Goal: Feedback & Contribution: Submit feedback/report problem

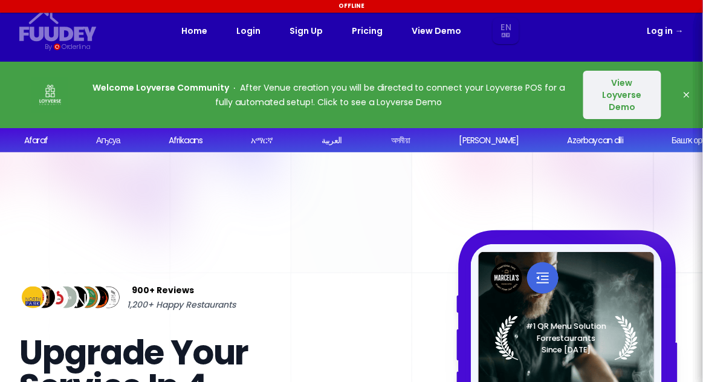
select select "en"
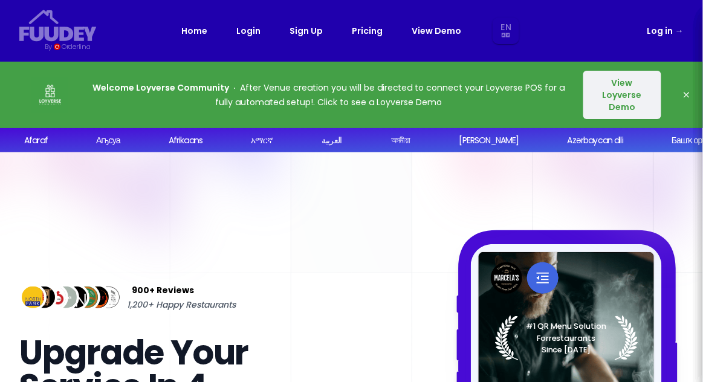
select select "en"
click at [661, 31] on link "Log in →" at bounding box center [665, 31] width 36 height 15
select select "en"
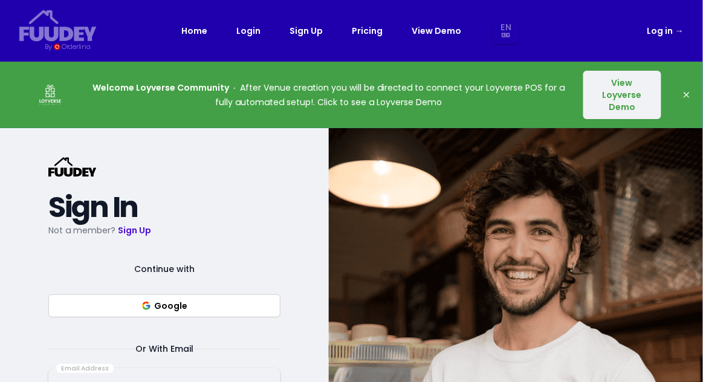
click at [660, 29] on link "Log in →" at bounding box center [665, 31] width 36 height 15
select select "en"
click at [656, 26] on link "Log in →" at bounding box center [665, 31] width 36 height 15
select select "en"
click at [660, 34] on link "Log in →" at bounding box center [665, 31] width 36 height 15
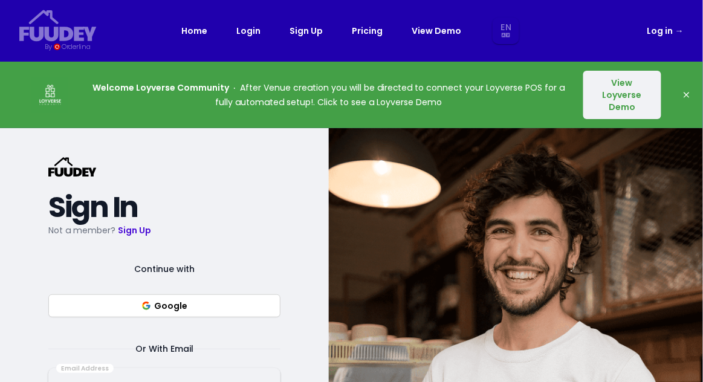
select select "en"
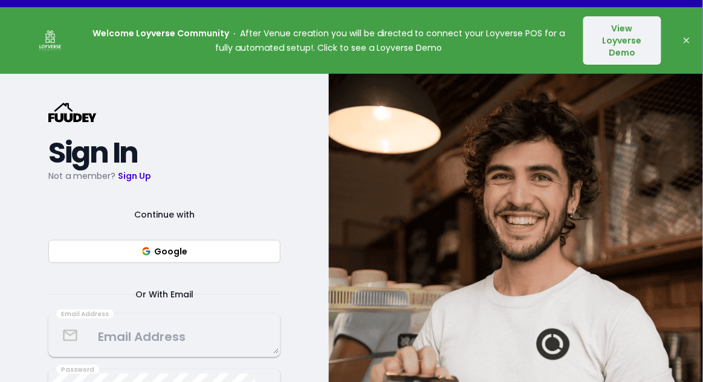
select select "en"
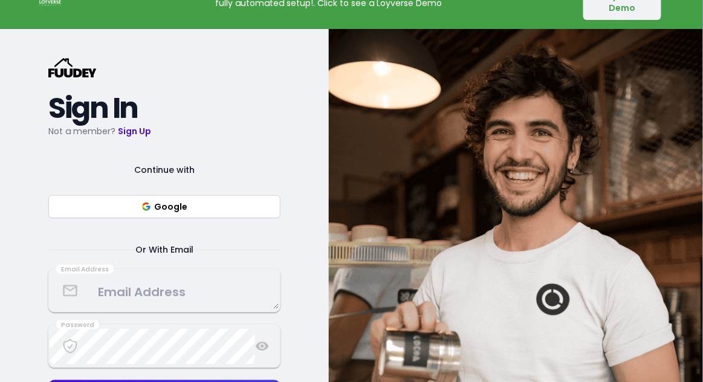
scroll to position [107, 0]
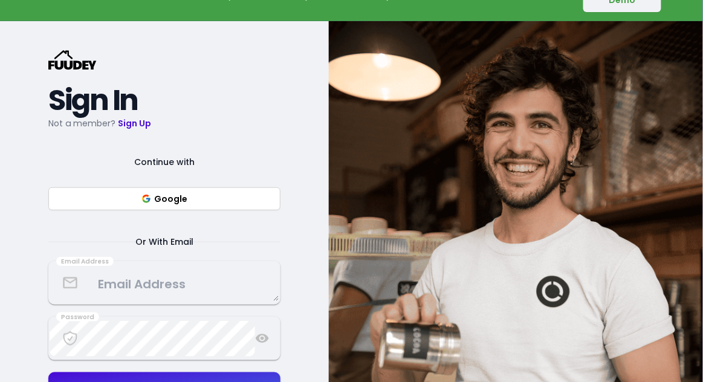
select select "en"
click at [215, 277] on textarea at bounding box center [165, 283] width 230 height 36
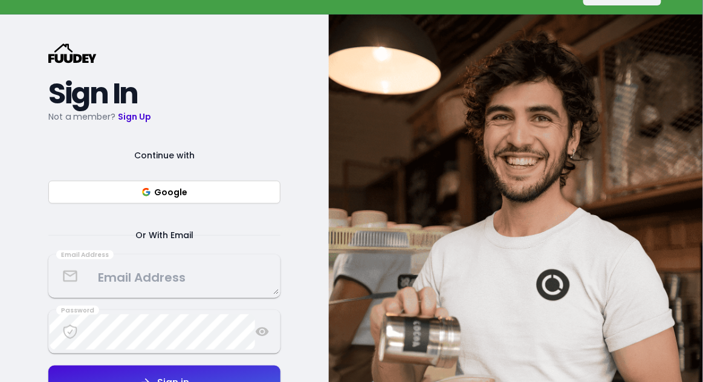
select select "en"
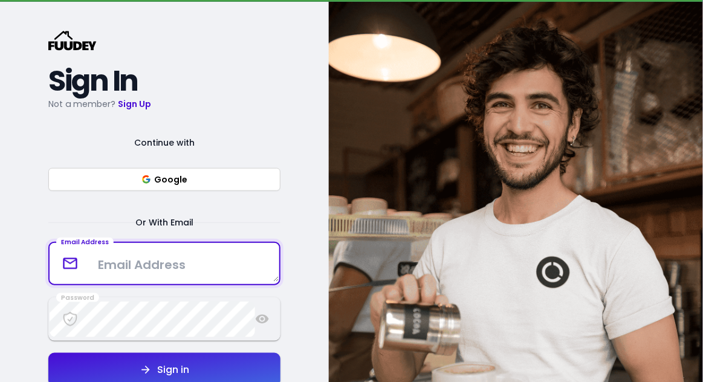
scroll to position [165, 0]
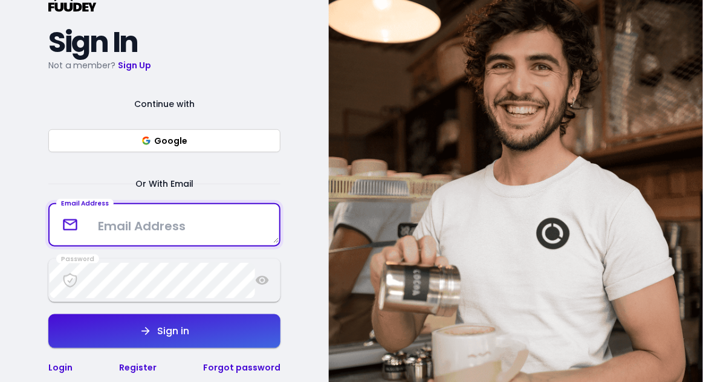
select select "en"
type textarea "juize.juice@gmail.com"
select select "en"
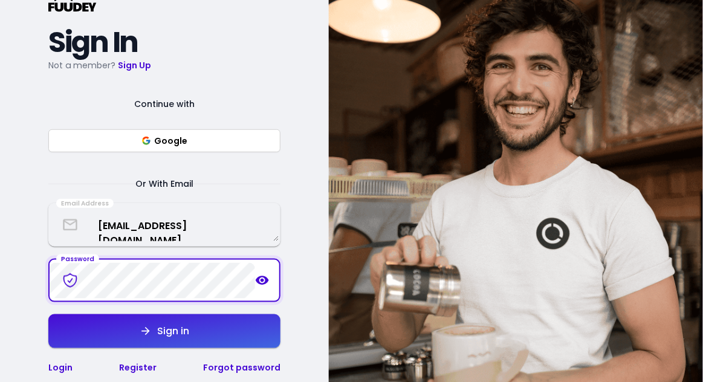
click at [218, 319] on button "Sign in" at bounding box center [164, 331] width 232 height 34
select select "en"
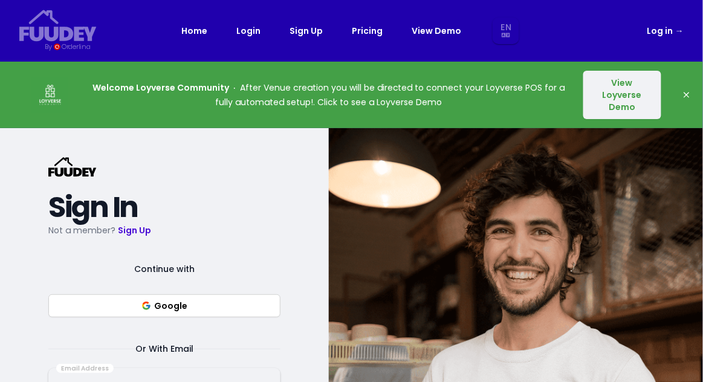
select select "en"
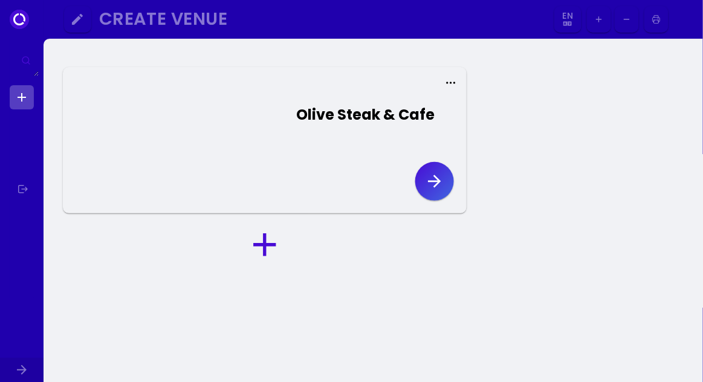
select select "en"
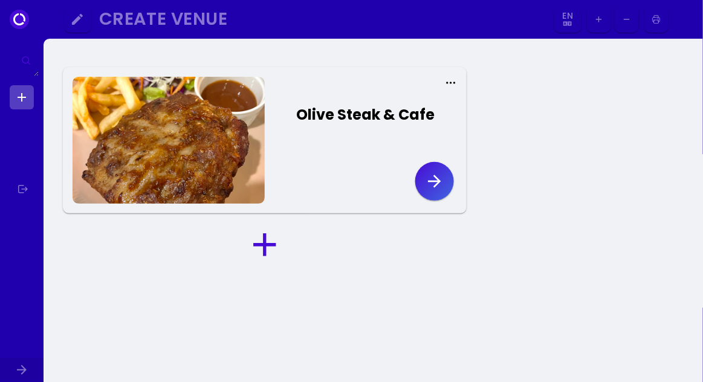
click at [432, 182] on icon "button" at bounding box center [434, 181] width 19 height 19
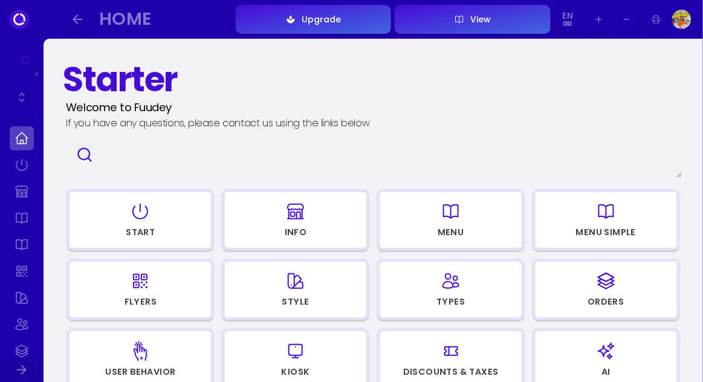
click at [148, 221] on icon "button" at bounding box center [140, 211] width 19 height 60
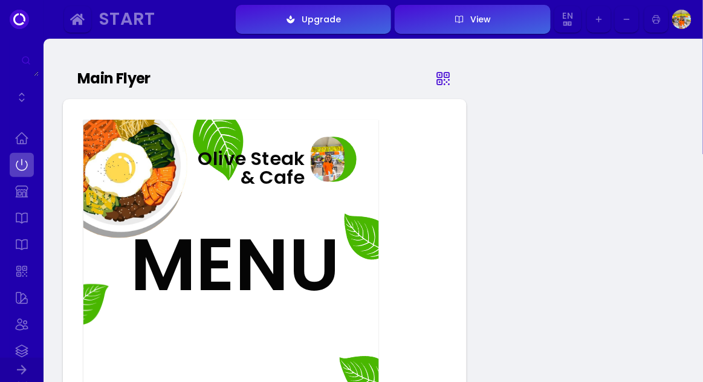
click at [450, 79] on icon at bounding box center [443, 78] width 18 height 60
click at [448, 79] on icon at bounding box center [443, 78] width 18 height 60
click at [450, 81] on icon at bounding box center [443, 78] width 18 height 60
click at [449, 81] on icon at bounding box center [443, 78] width 18 height 60
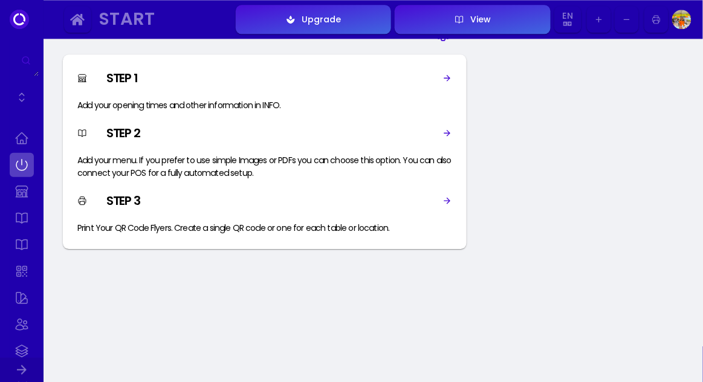
scroll to position [729, 0]
click at [451, 76] on icon at bounding box center [447, 79] width 10 height 10
select select "THB"
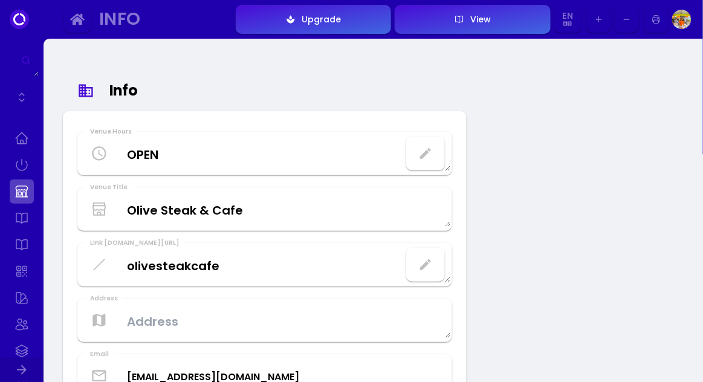
click at [151, 152] on Hours "OPEN" at bounding box center [265, 154] width 372 height 36
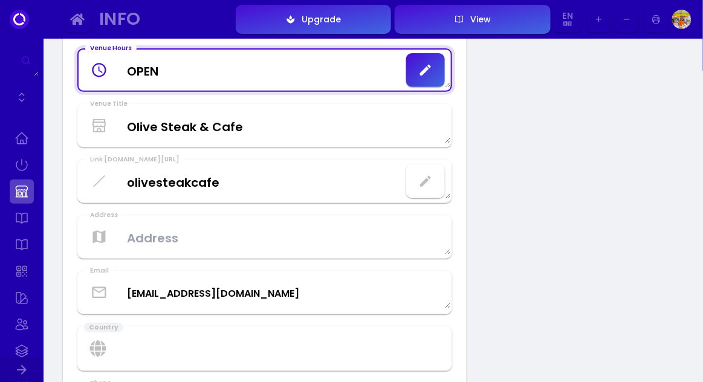
scroll to position [83, 0]
click at [201, 126] on Title "Olive Steak & Cafe" at bounding box center [265, 126] width 372 height 36
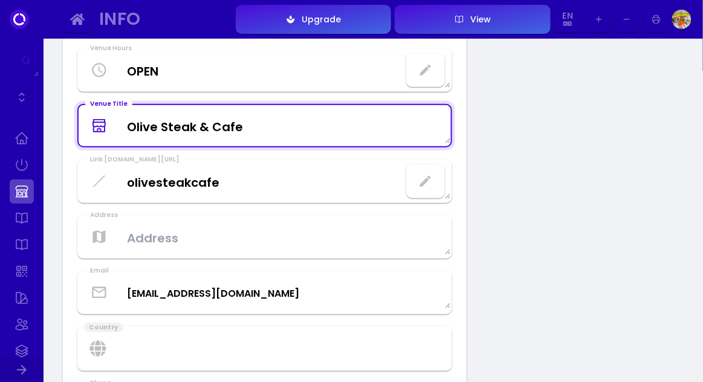
click at [248, 187] on fuudey\ "olivesteakcafe" at bounding box center [265, 182] width 372 height 36
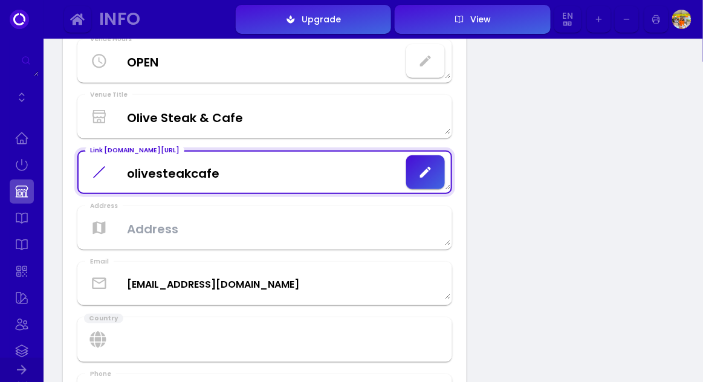
scroll to position [0, 0]
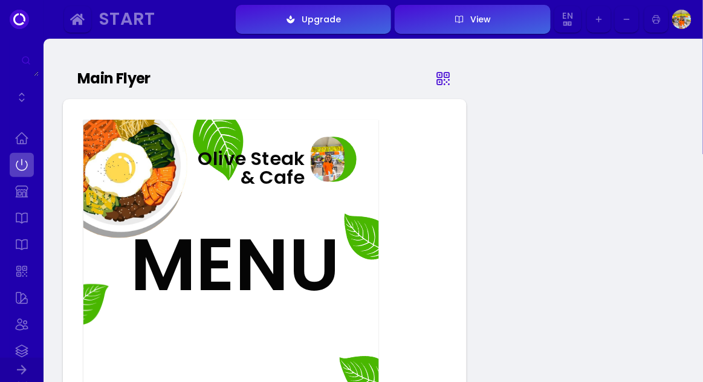
scroll to position [729, 0]
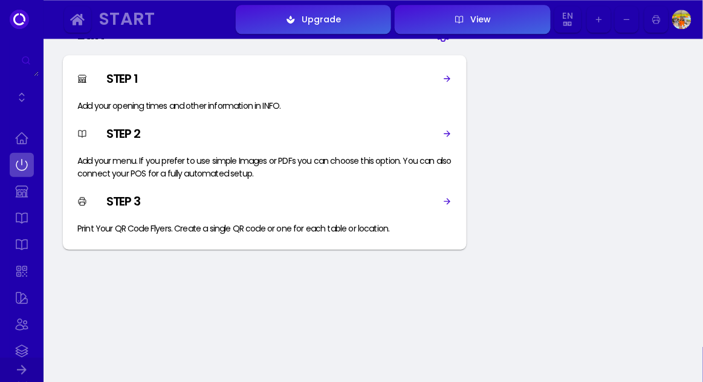
click at [445, 136] on icon at bounding box center [447, 134] width 10 height 10
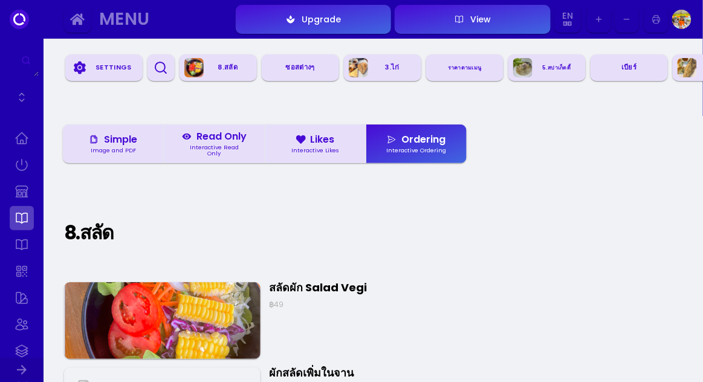
scroll to position [63, 0]
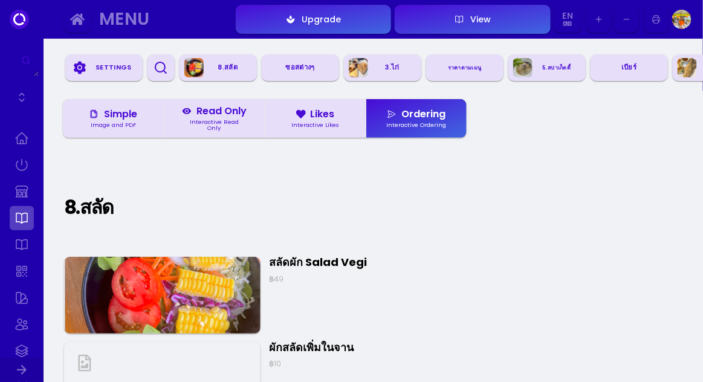
click at [97, 114] on icon at bounding box center [94, 114] width 10 height 19
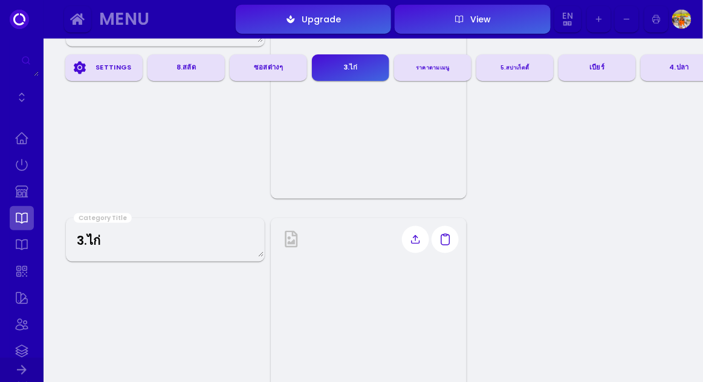
scroll to position [160, 0]
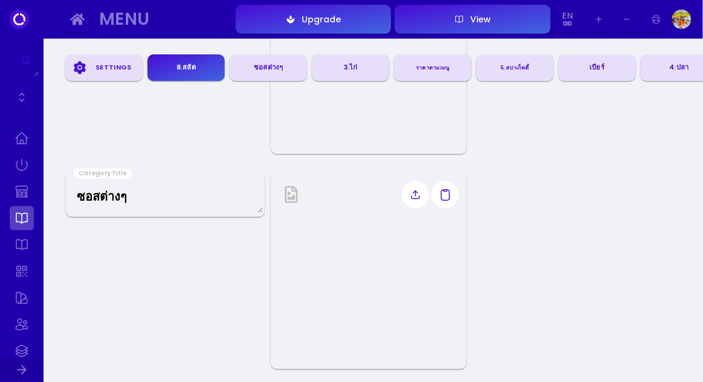
click at [103, 71] on div "Settings" at bounding box center [113, 68] width 48 height 18
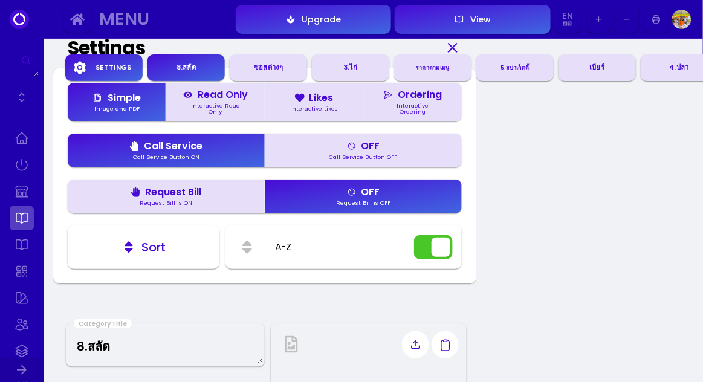
scroll to position [48, 0]
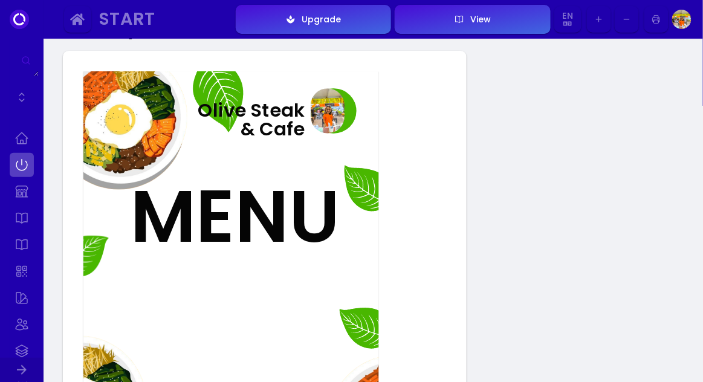
scroll to position [729, 0]
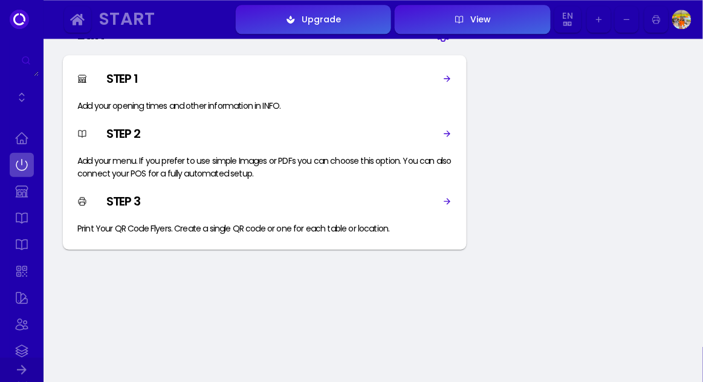
click at [213, 222] on div "Print Your QR Code Flyers. Create a single QR code or one for each table or loc…" at bounding box center [233, 228] width 312 height 13
click at [445, 201] on icon at bounding box center [447, 201] width 7 height 7
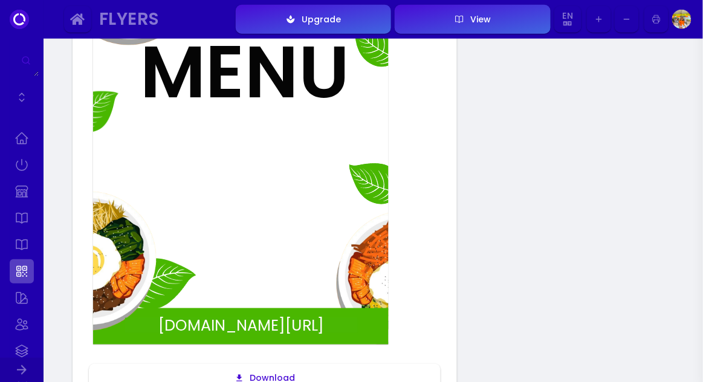
scroll to position [252, 0]
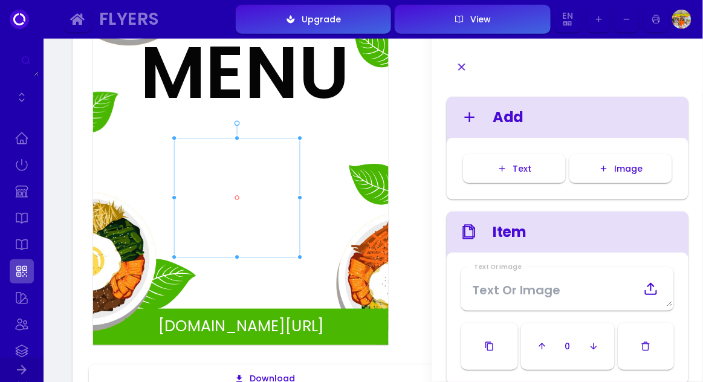
type input "#ffffff"
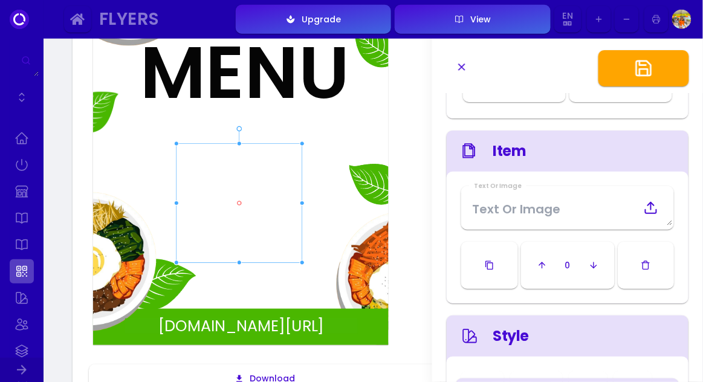
scroll to position [0, 0]
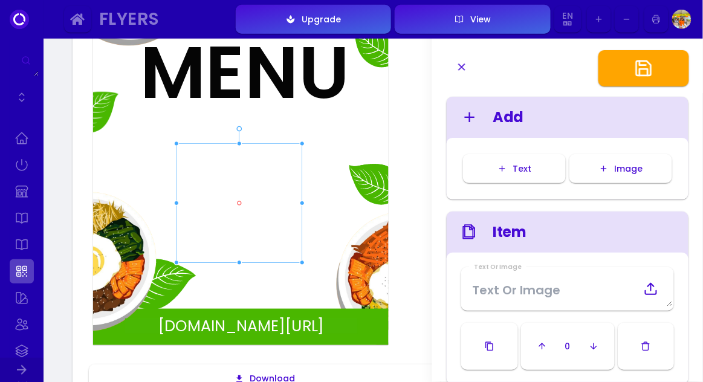
click at [630, 170] on div "Image" at bounding box center [625, 168] width 34 height 8
click at [647, 174] on button "Image" at bounding box center [620, 168] width 103 height 29
click at [525, 173] on div "Text" at bounding box center [519, 168] width 25 height 8
click at [537, 179] on button "Text" at bounding box center [514, 168] width 103 height 29
click at [283, 132] on div "TEXT" at bounding box center [263, 132] width 37 height 37
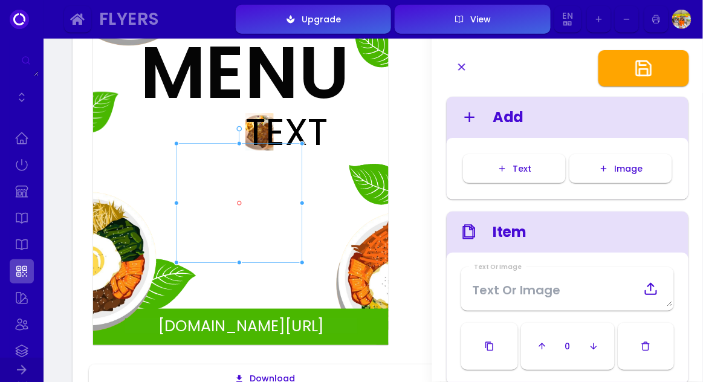
type input "#ffffff"
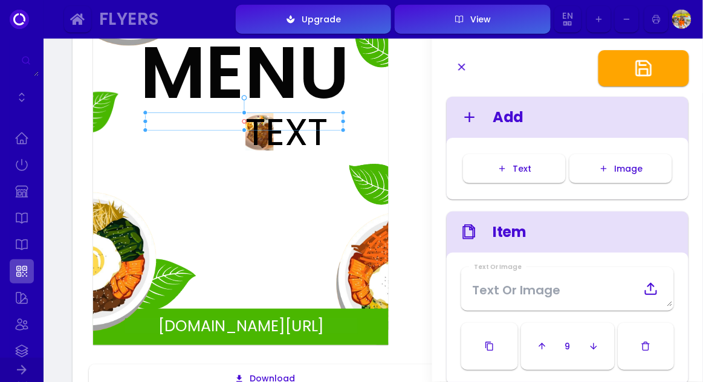
type input "#ffffff"
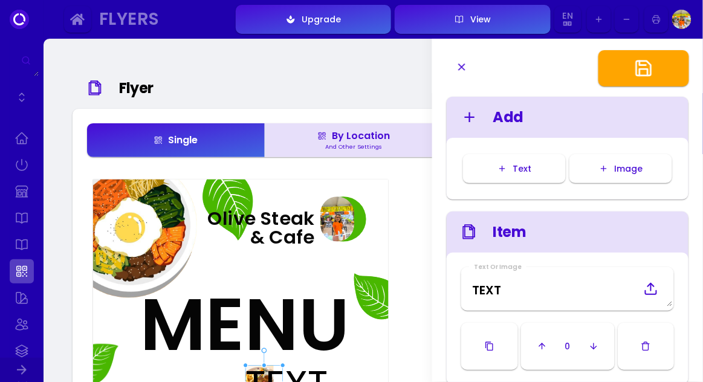
click at [462, 68] on icon "button" at bounding box center [462, 67] width 12 height 12
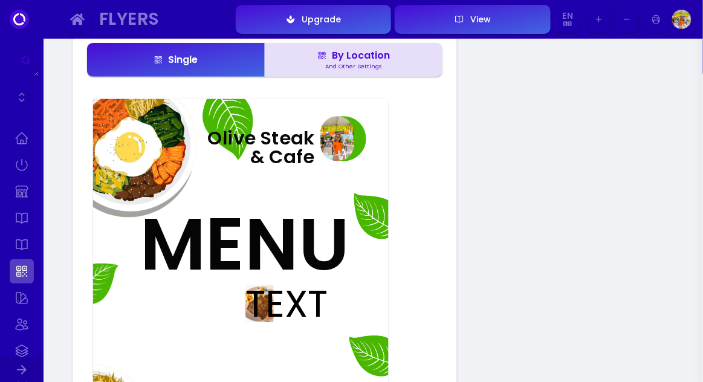
scroll to position [82, 0]
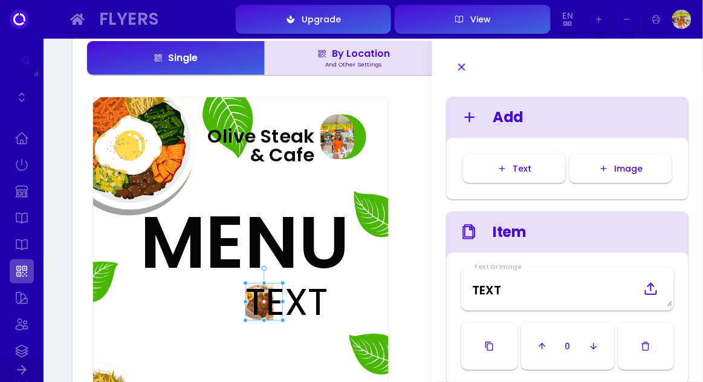
click at [650, 346] on icon "button" at bounding box center [645, 346] width 10 height 10
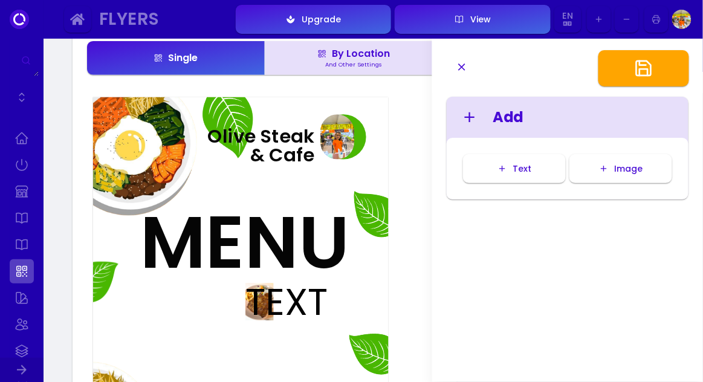
click at [540, 126] on div "Add" at bounding box center [580, 117] width 175 height 22
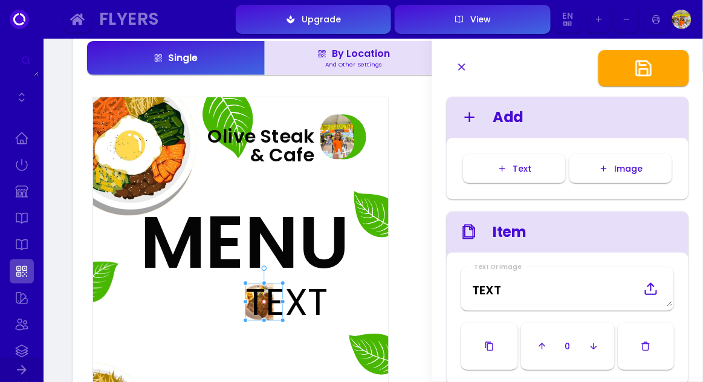
click at [650, 347] on icon "button" at bounding box center [645, 346] width 10 height 10
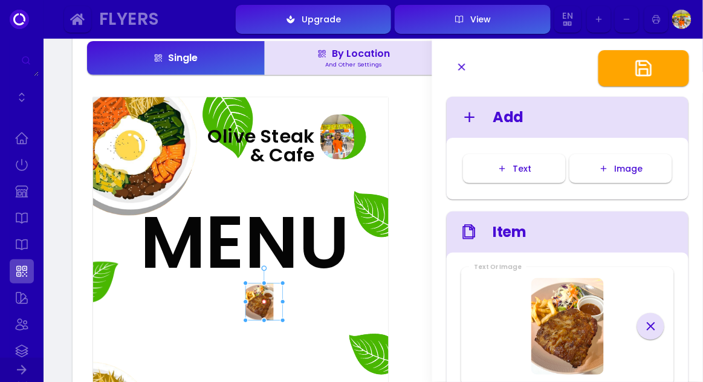
click at [652, 329] on icon at bounding box center [651, 326] width 15 height 15
type input "#ffffff"
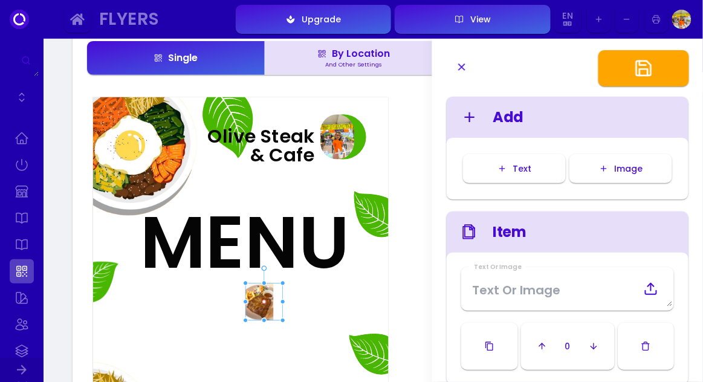
click at [645, 347] on icon "button" at bounding box center [645, 346] width 10 height 10
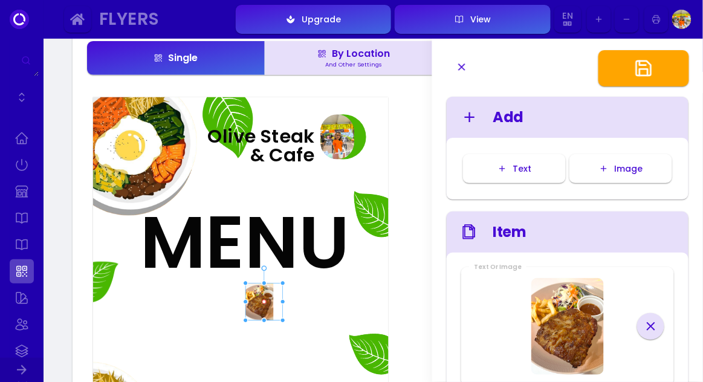
click at [646, 328] on icon at bounding box center [651, 326] width 15 height 15
type input "#ffffff"
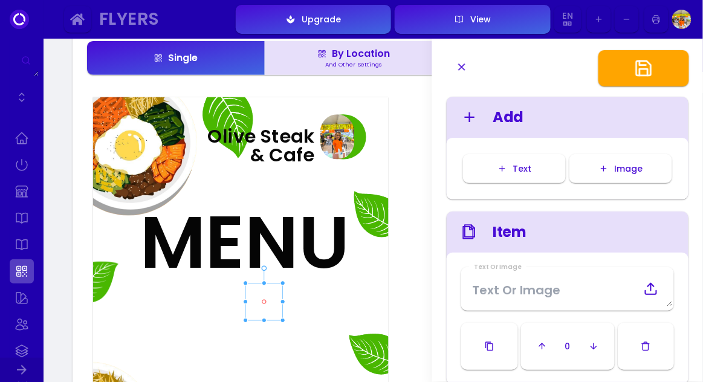
click at [348, 327] on div "MENU fuudey.com/olivesteakcafe Olive Steak & Cafe" at bounding box center [240, 306] width 295 height 418
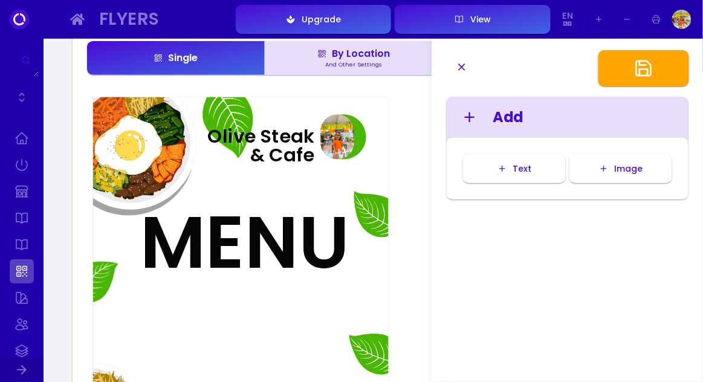
click at [354, 53] on div "By Location" at bounding box center [353, 54] width 73 height 10
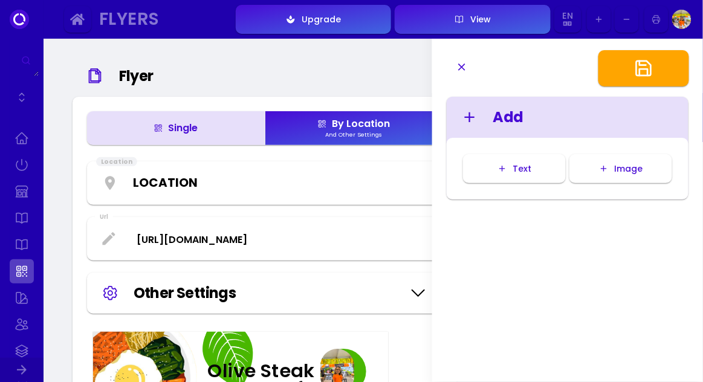
scroll to position [0, 0]
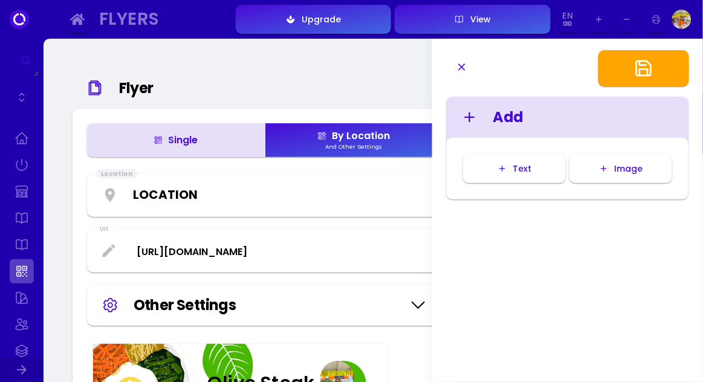
click at [654, 65] on button "button" at bounding box center [643, 68] width 91 height 36
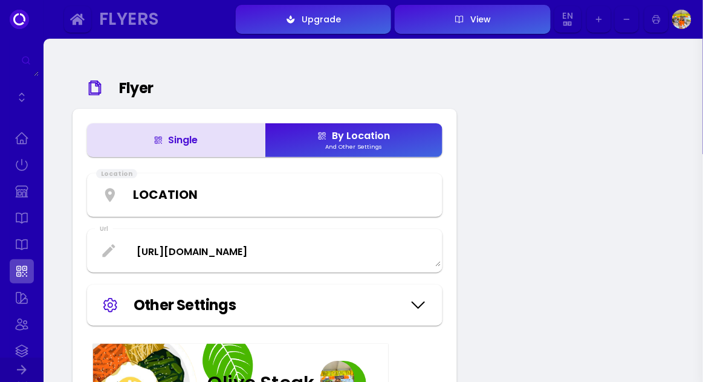
click at [169, 138] on div "Single" at bounding box center [175, 140] width 44 height 10
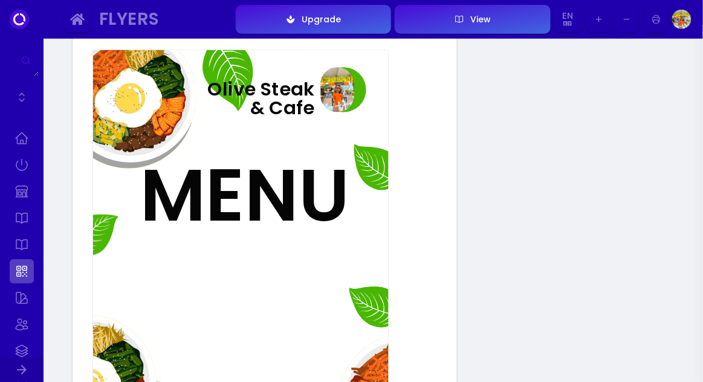
scroll to position [158, 0]
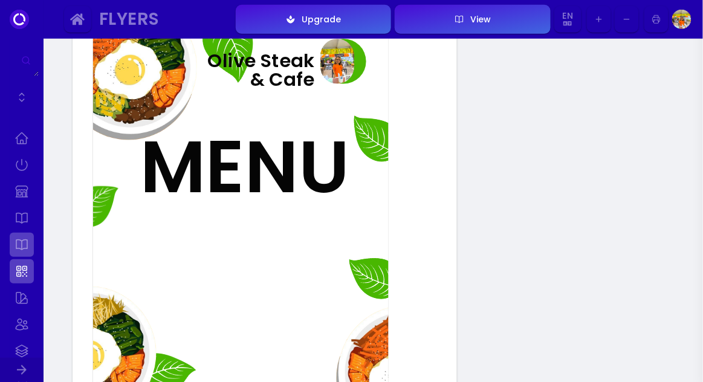
click at [15, 251] on link at bounding box center [22, 245] width 24 height 24
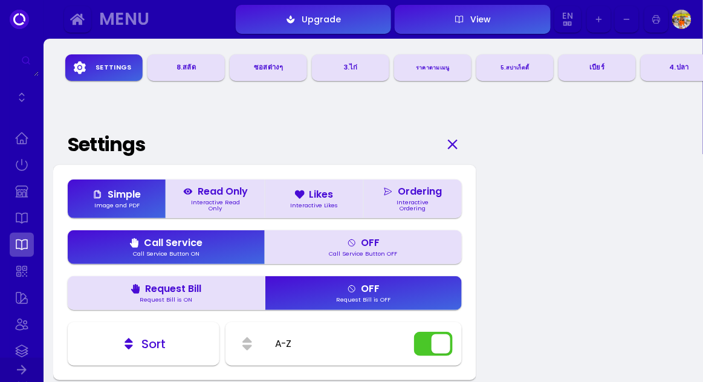
click at [413, 202] on div "Interactive Ordering" at bounding box center [412, 204] width 69 height 11
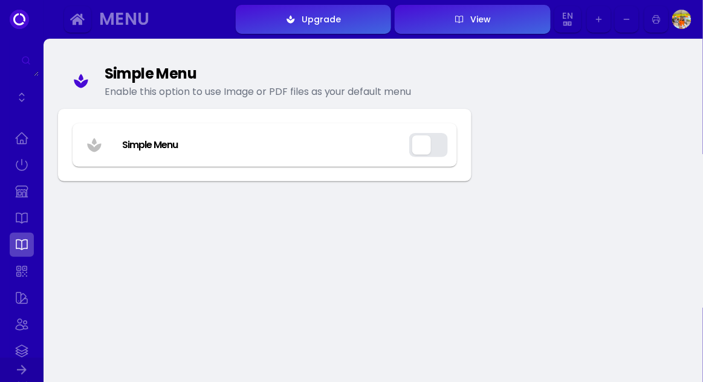
click at [430, 148] on button "button" at bounding box center [428, 145] width 39 height 24
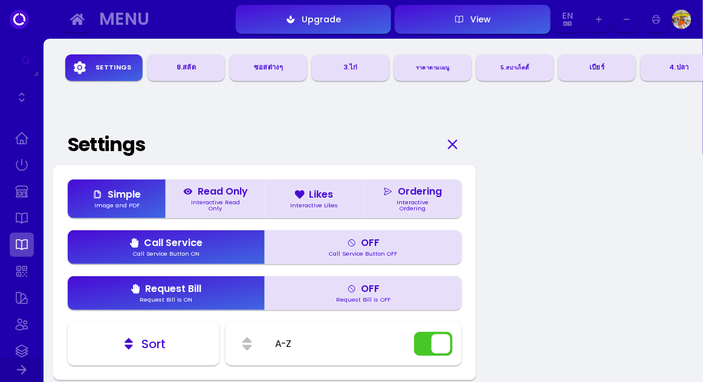
click at [372, 247] on div "OFF" at bounding box center [363, 243] width 33 height 10
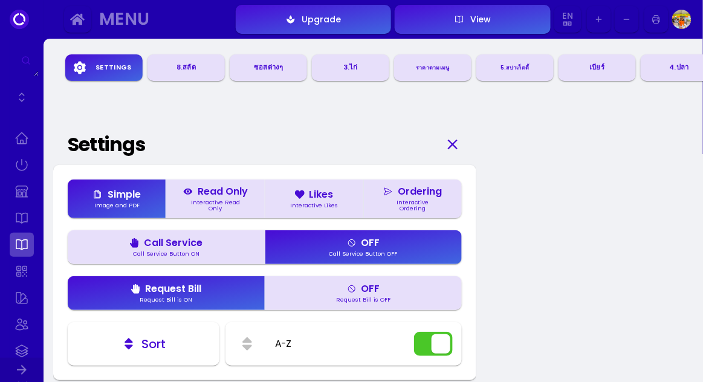
click at [356, 298] on div "Request Bill is OFF" at bounding box center [363, 300] width 64 height 6
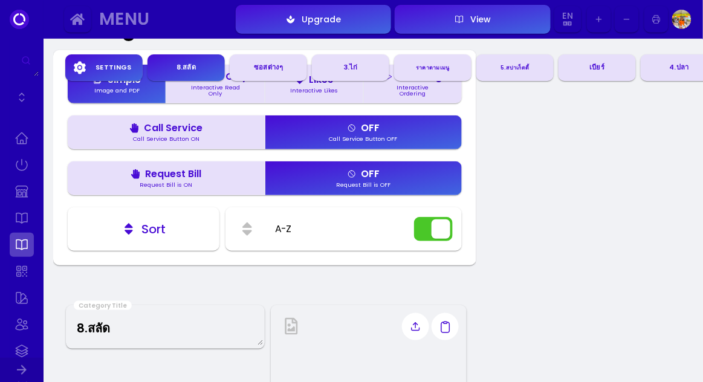
scroll to position [105, 0]
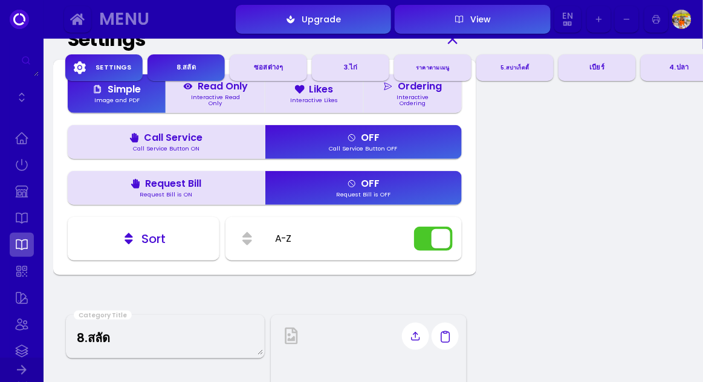
click at [191, 140] on div "Call Service" at bounding box center [165, 138] width 73 height 10
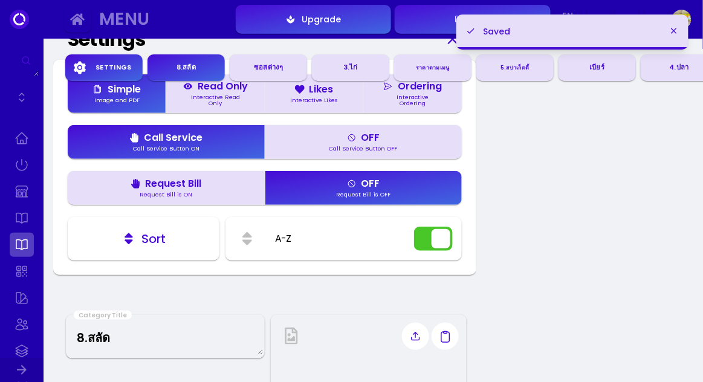
click at [182, 196] on div "Request Bill is ON" at bounding box center [166, 195] width 62 height 6
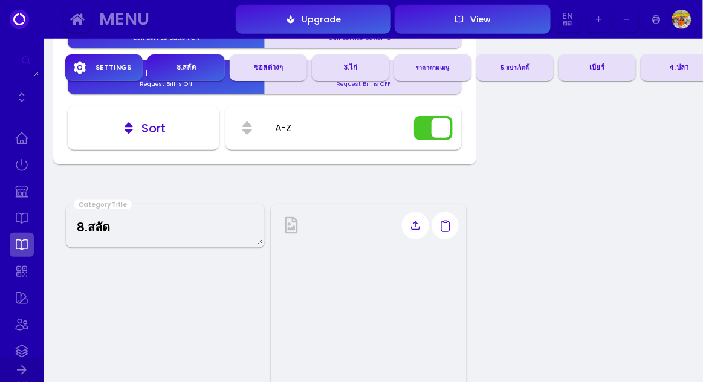
scroll to position [0, 0]
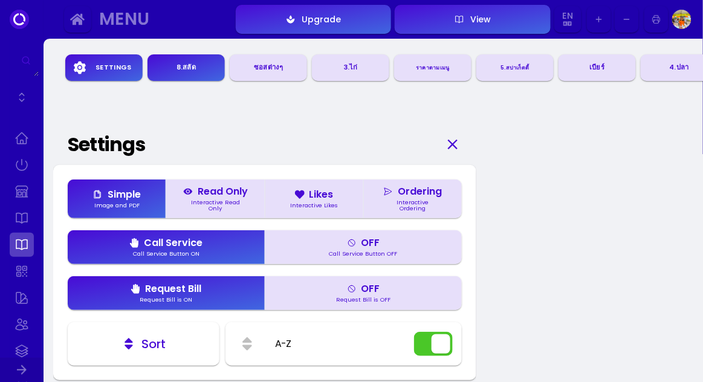
click at [472, 16] on div "View" at bounding box center [477, 19] width 27 height 8
click at [24, 135] on link at bounding box center [22, 138] width 24 height 24
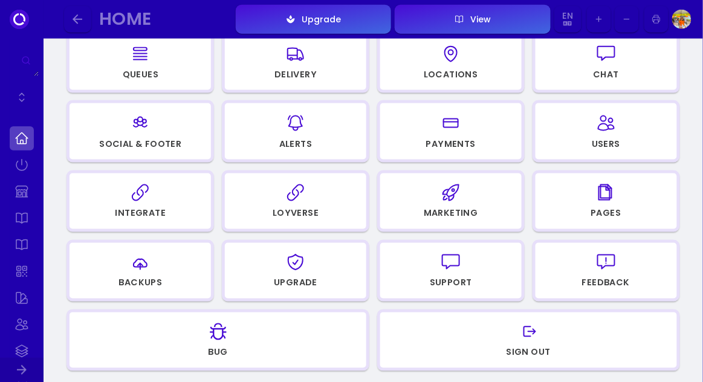
scroll to position [367, 0]
click at [303, 208] on div "Loyverse" at bounding box center [296, 212] width 46 height 8
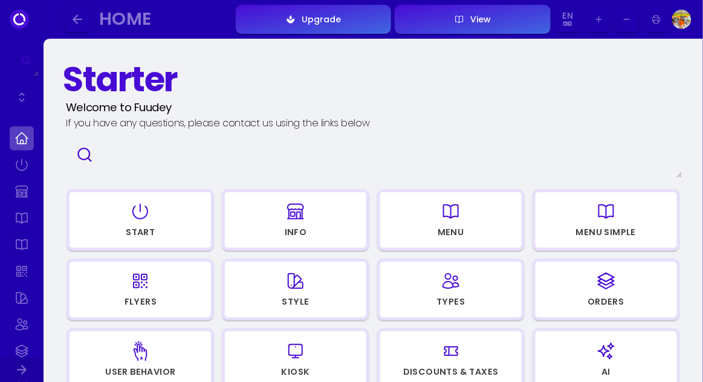
select select "57c7275e-855b-42f3-a4d2-69a0d902dbc3"
select select "e1846be3-c9a7-482e-b3ad-e13a241cfc15"
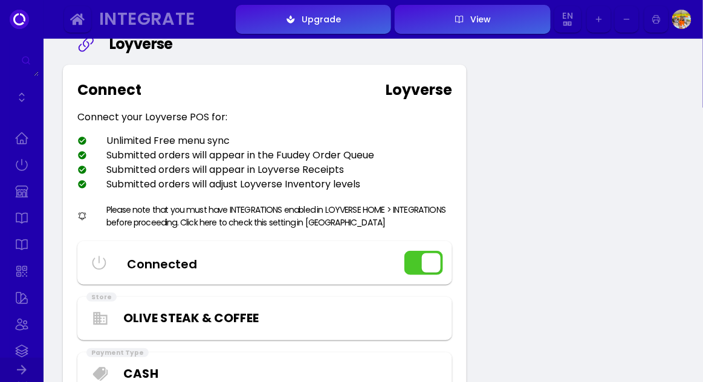
scroll to position [18, 0]
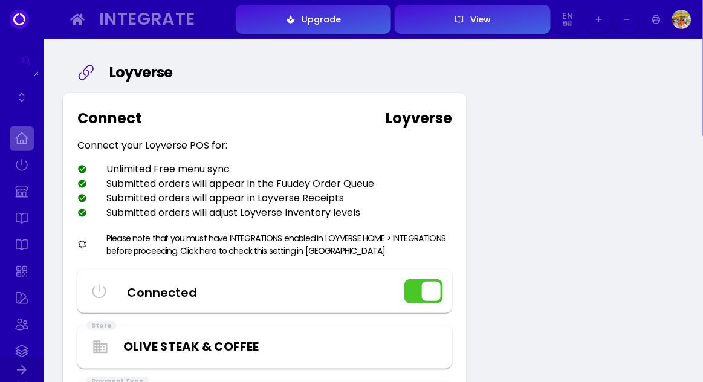
click at [27, 143] on link at bounding box center [22, 138] width 24 height 24
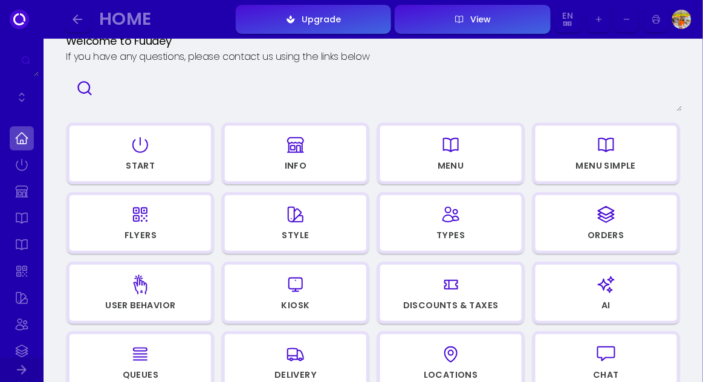
scroll to position [62, 0]
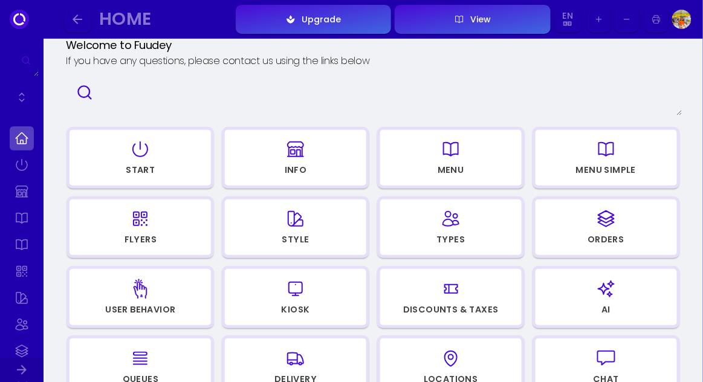
click at [457, 161] on icon "button" at bounding box center [450, 149] width 19 height 60
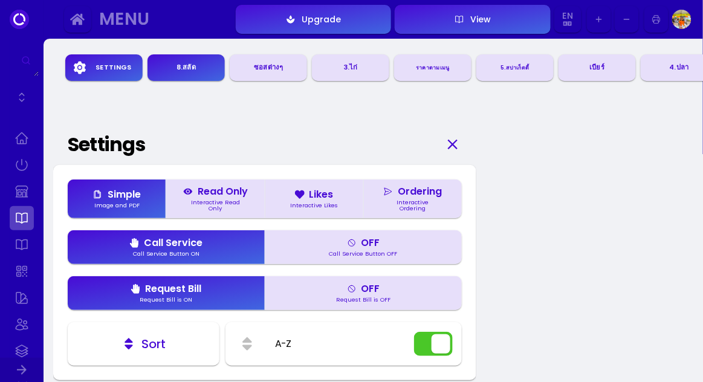
click at [277, 75] on div "ซอสต่างๆ" at bounding box center [268, 68] width 68 height 18
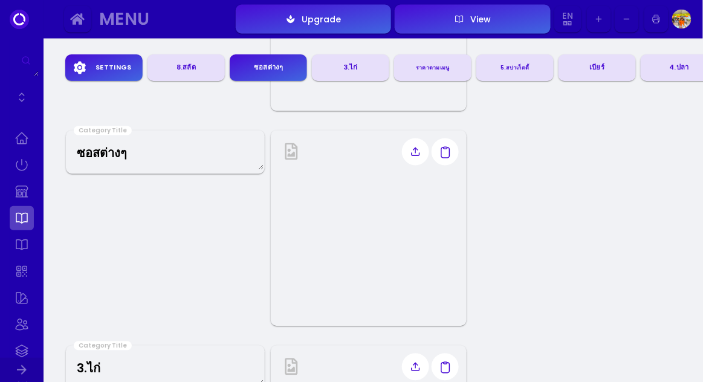
click at [340, 73] on div "3.ไก่" at bounding box center [351, 68] width 68 height 18
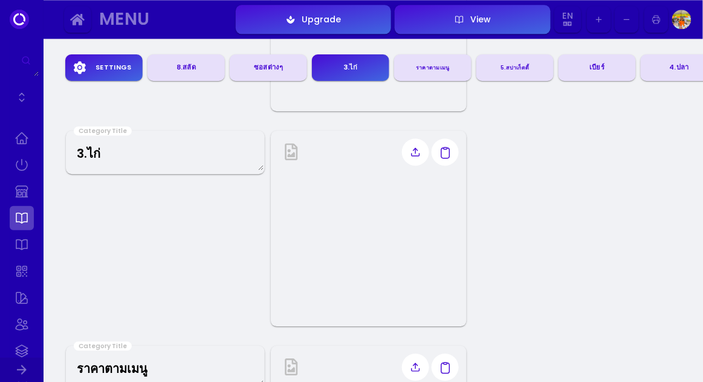
click at [421, 74] on div "ราคาตามเมนู" at bounding box center [433, 67] width 68 height 17
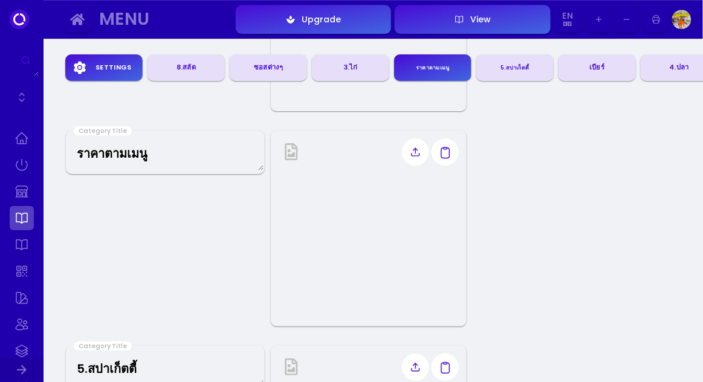
click at [533, 70] on div "5.สปาเก็ตตี้" at bounding box center [515, 67] width 68 height 17
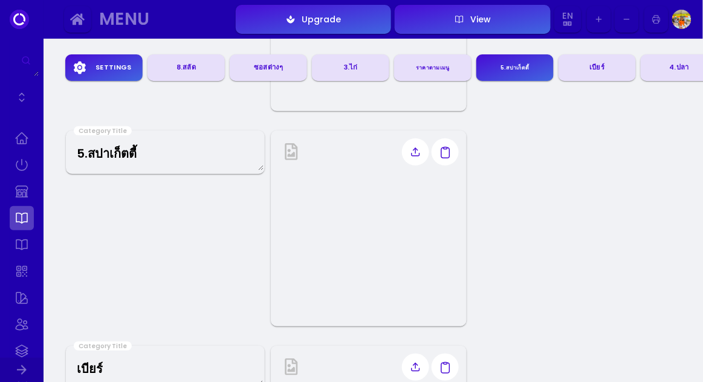
click at [601, 68] on div "เบียร์" at bounding box center [597, 68] width 68 height 18
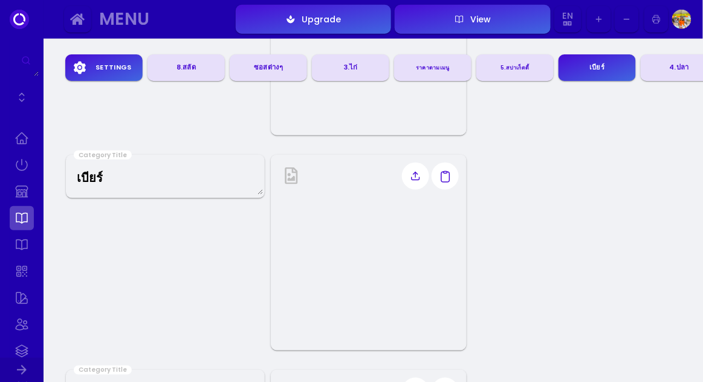
scroll to position [1365, 0]
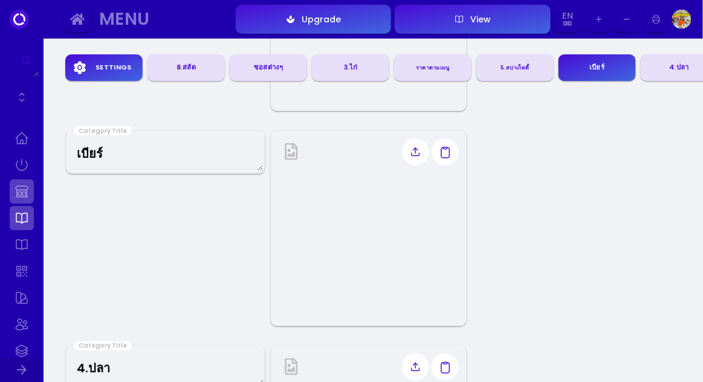
click at [22, 195] on link at bounding box center [22, 191] width 24 height 24
select select "THB"
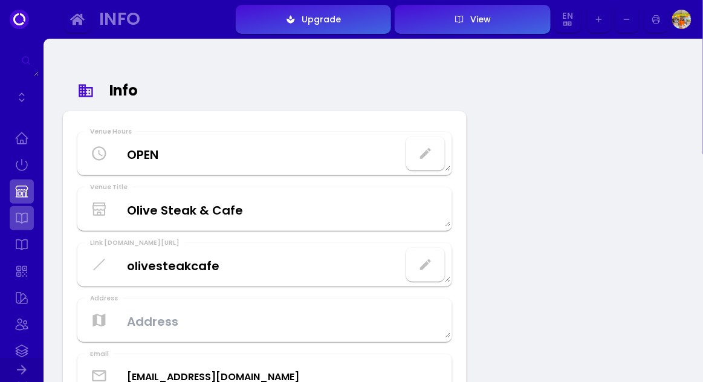
click at [24, 225] on link at bounding box center [22, 218] width 24 height 24
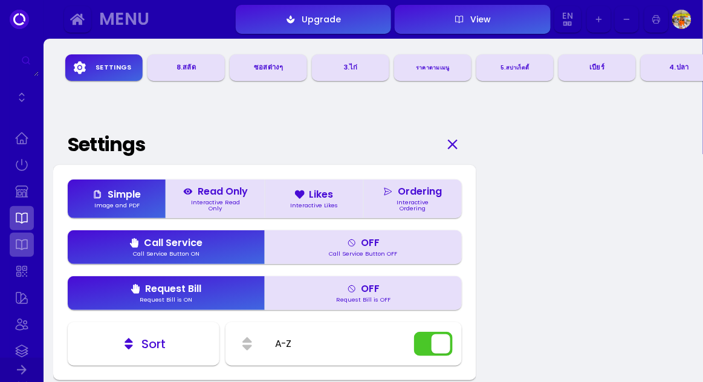
click at [17, 250] on link at bounding box center [22, 245] width 24 height 24
click at [18, 277] on link at bounding box center [22, 271] width 24 height 24
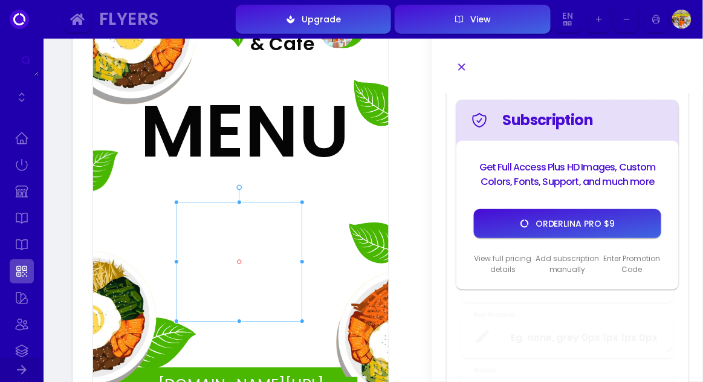
scroll to position [363, 0]
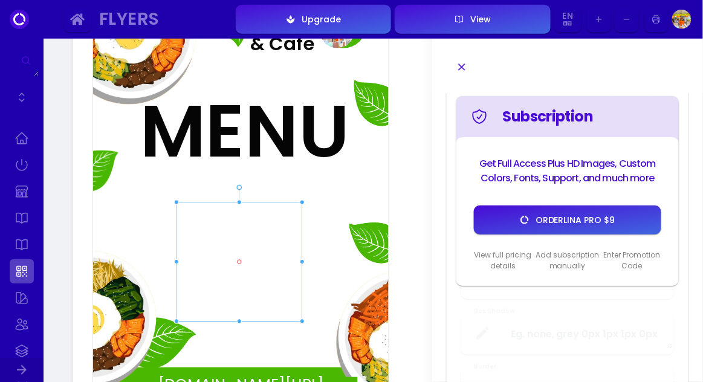
click at [612, 364] on div "Subscription Get Full Access Plus HD Images, Custom Colors, Fonts, Support, and…" at bounding box center [568, 338] width 242 height 529
click at [25, 305] on link at bounding box center [22, 298] width 24 height 24
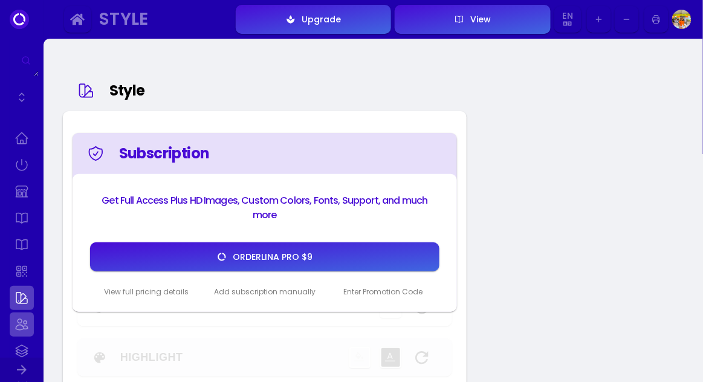
click at [24, 331] on link at bounding box center [22, 324] width 24 height 24
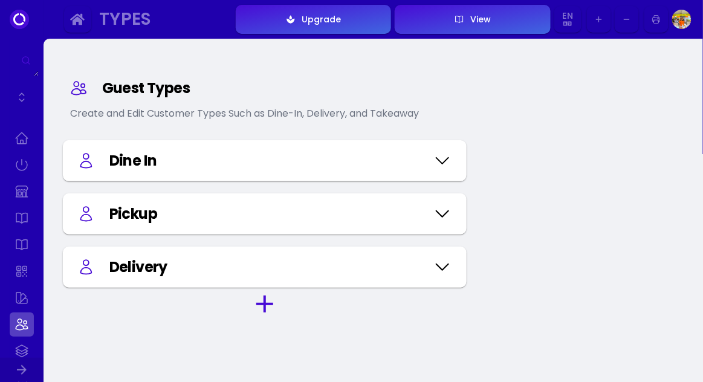
click at [443, 165] on icon at bounding box center [442, 161] width 19 height 60
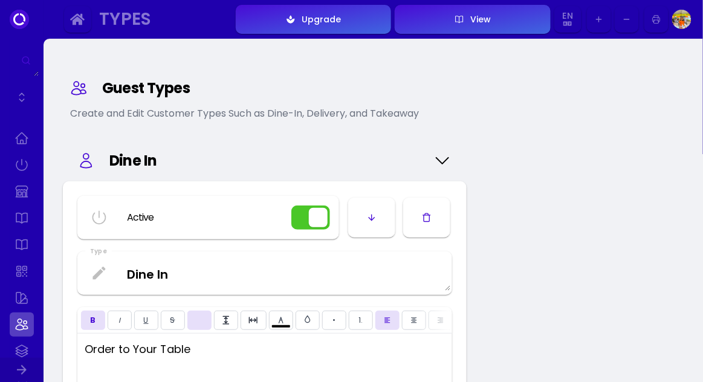
click at [440, 158] on icon at bounding box center [442, 161] width 19 height 60
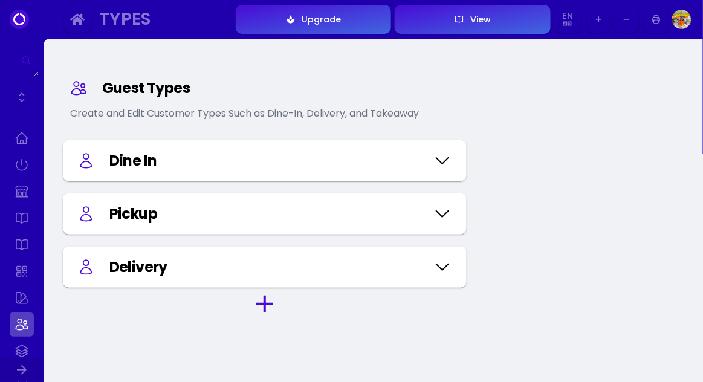
click at [450, 209] on icon at bounding box center [442, 214] width 19 height 60
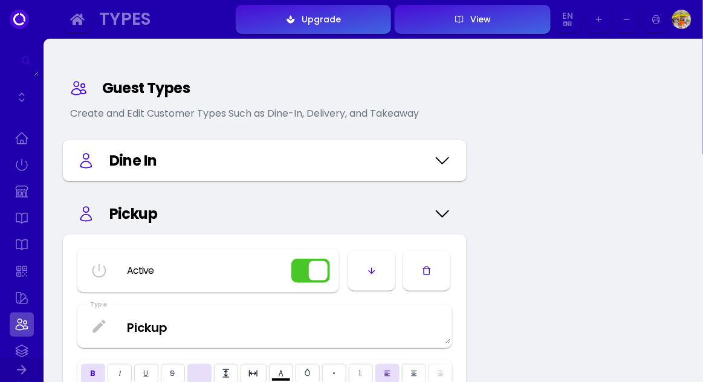
click at [437, 212] on icon at bounding box center [442, 214] width 12 height 6
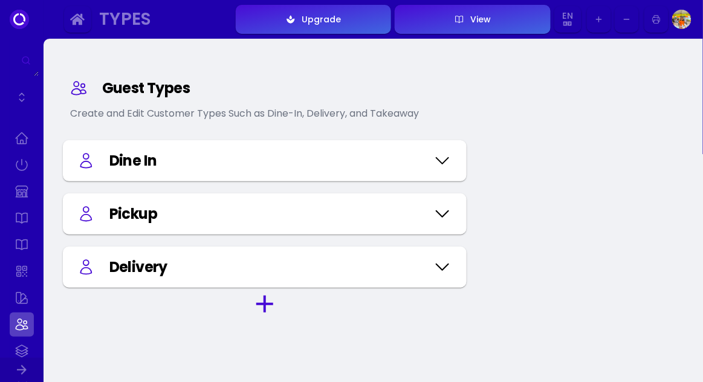
click at [444, 274] on icon at bounding box center [442, 267] width 19 height 60
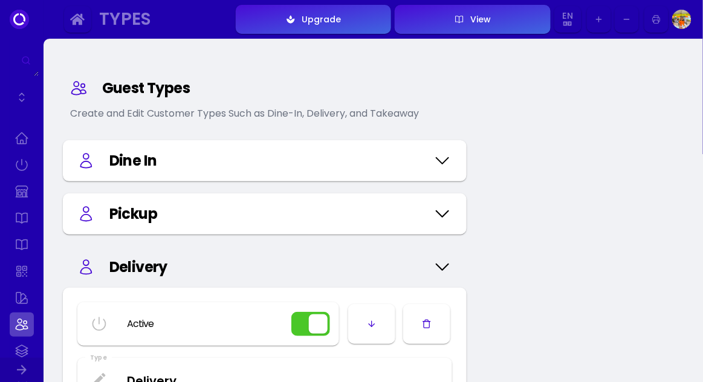
click at [448, 265] on icon at bounding box center [442, 267] width 19 height 60
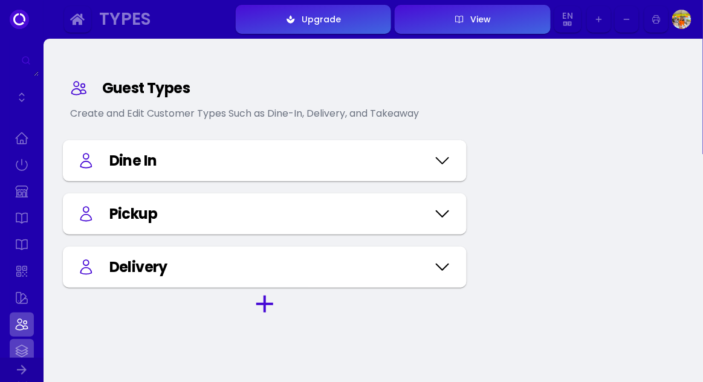
click at [28, 362] on link at bounding box center [22, 351] width 24 height 24
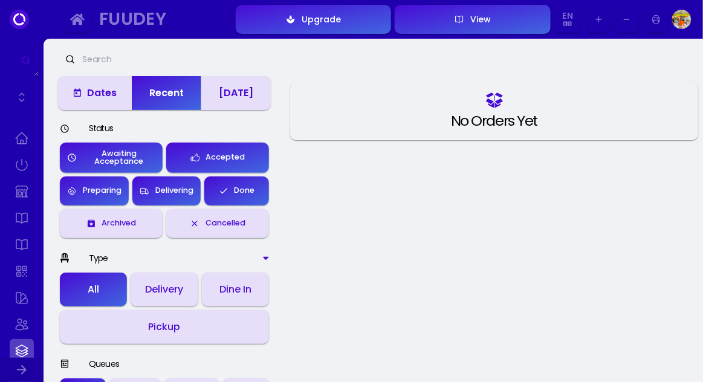
click at [20, 379] on link at bounding box center [22, 378] width 24 height 24
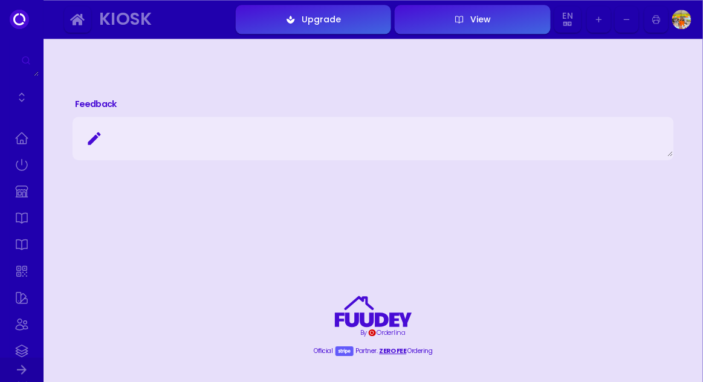
scroll to position [760, 0]
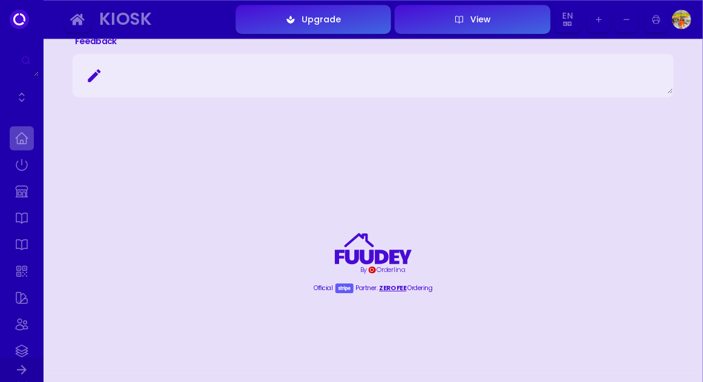
click at [23, 145] on link at bounding box center [22, 138] width 24 height 24
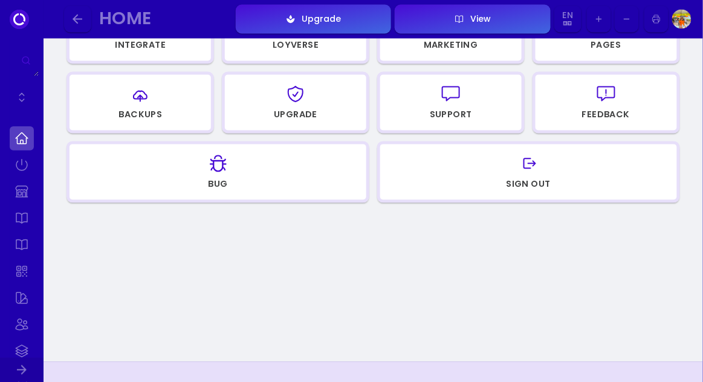
scroll to position [534, 0]
click at [213, 173] on icon "button" at bounding box center [217, 164] width 19 height 19
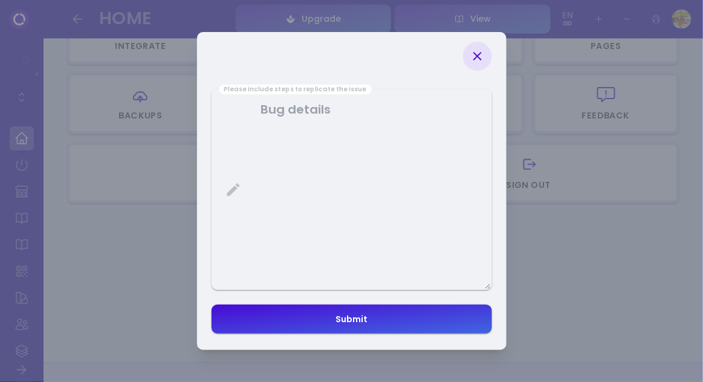
click at [279, 175] on issue at bounding box center [352, 190] width 278 height 199
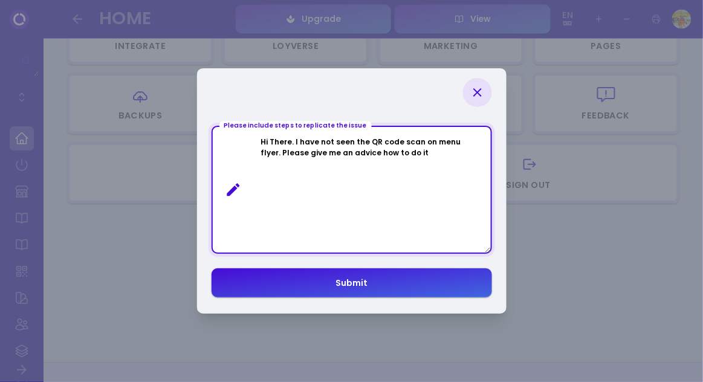
type issue "Hi There. I have not seen the QR code scan on menu flyer. Please give me an adv…"
click at [427, 289] on button "Submit" at bounding box center [351, 282] width 280 height 29
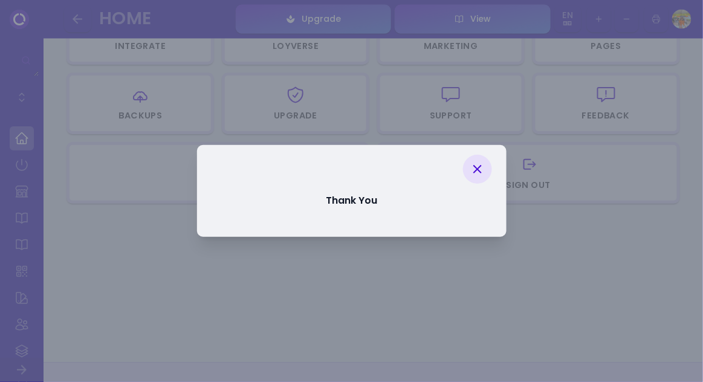
click at [477, 166] on icon at bounding box center [477, 169] width 15 height 15
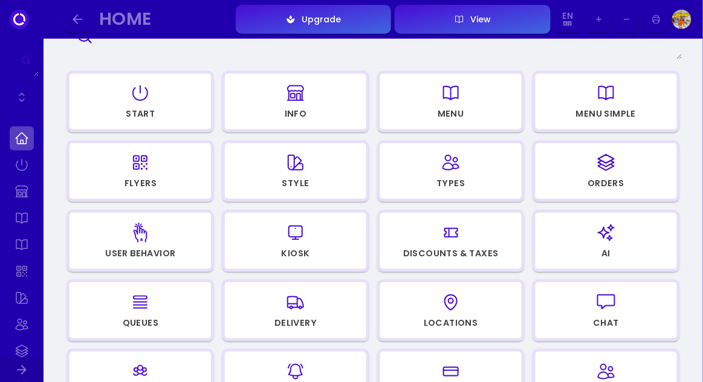
scroll to position [120, 0]
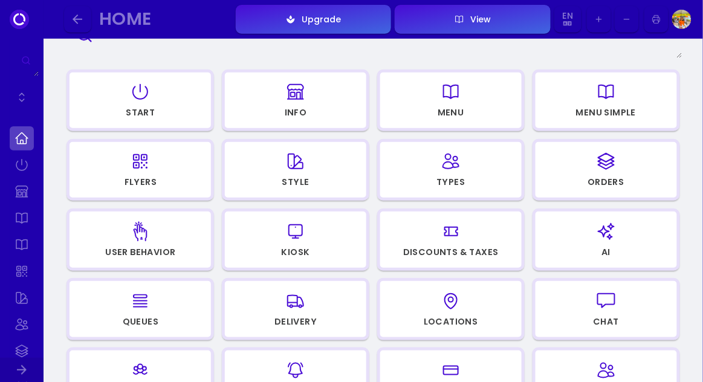
click at [626, 247] on div "AI" at bounding box center [606, 254] width 140 height 16
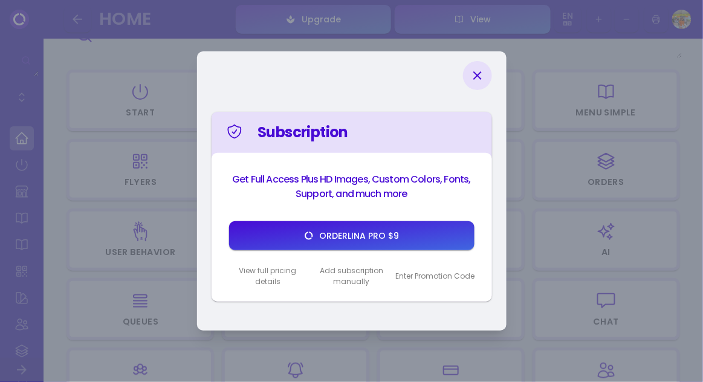
click at [482, 83] on icon at bounding box center [477, 75] width 15 height 15
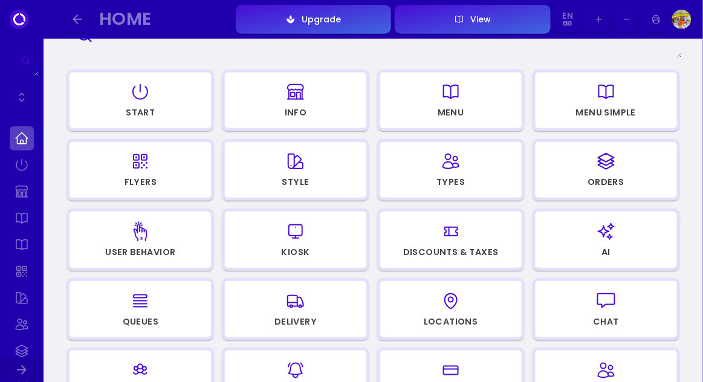
click at [457, 317] on div "Locations" at bounding box center [451, 321] width 54 height 8
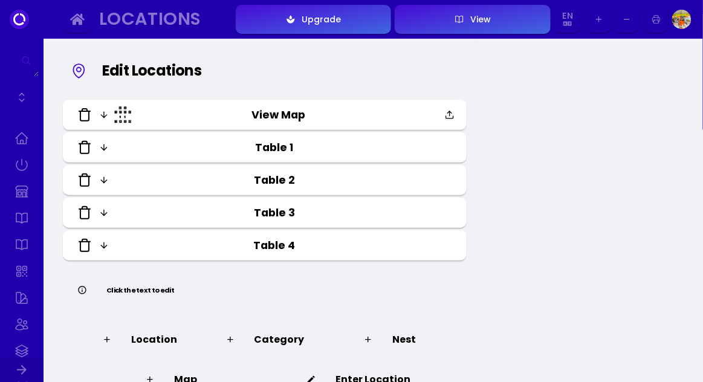
click at [288, 114] on input "View Map" at bounding box center [279, 115] width 294 height 16
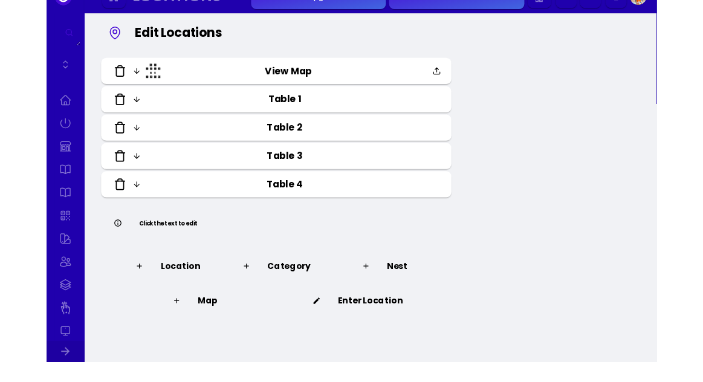
scroll to position [54, 0]
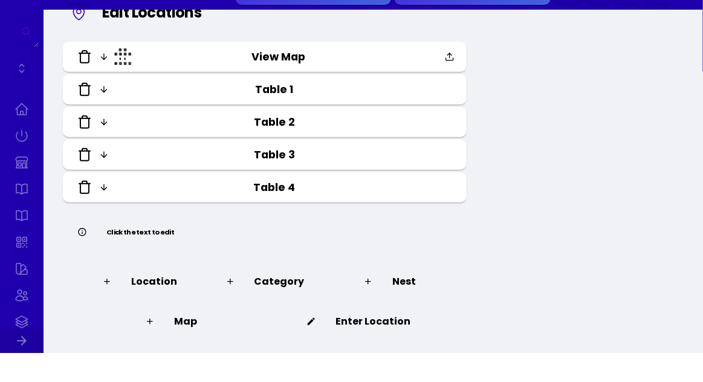
click at [114, 88] on img at bounding box center [123, 86] width 18 height 18
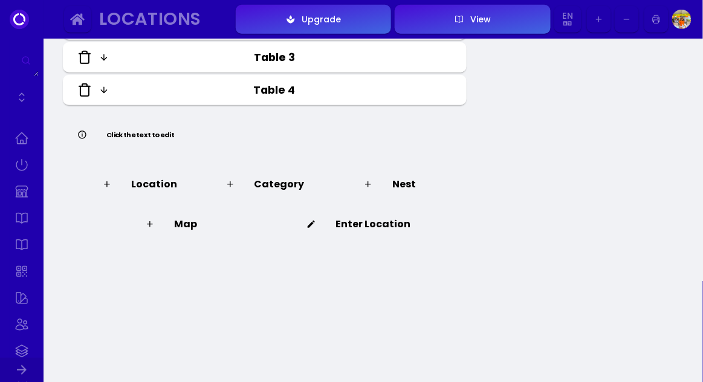
scroll to position [180, 0]
click at [183, 225] on div "Map" at bounding box center [171, 224] width 52 height 15
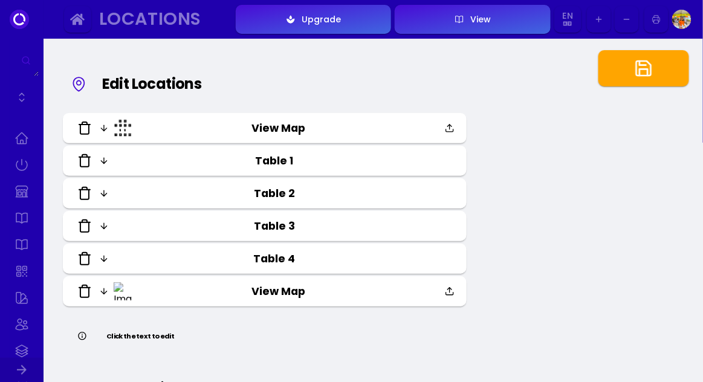
scroll to position [0, 0]
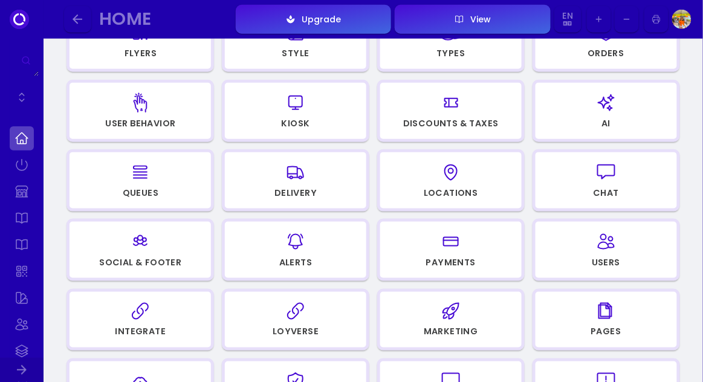
scroll to position [253, 0]
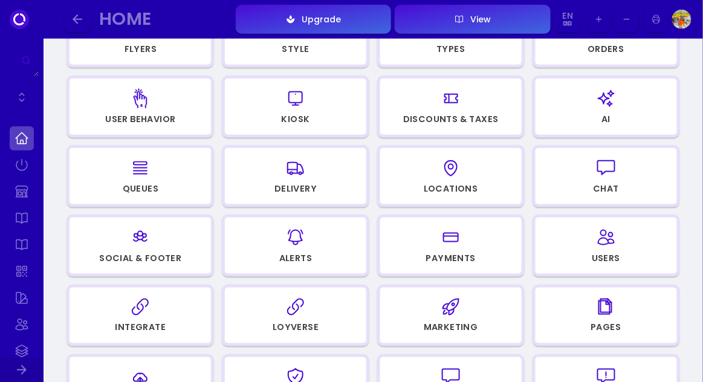
click at [613, 172] on icon "button" at bounding box center [605, 167] width 19 height 19
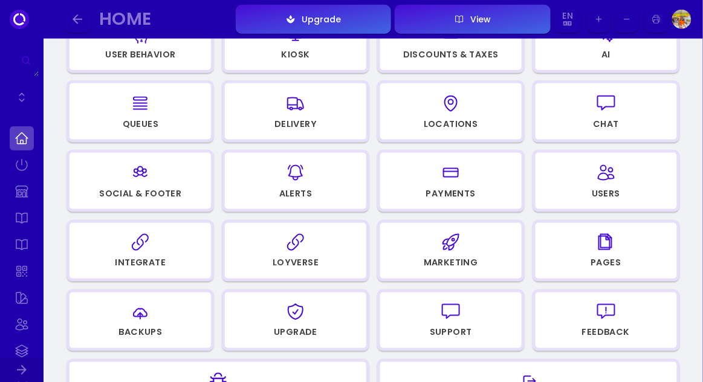
scroll to position [322, 0]
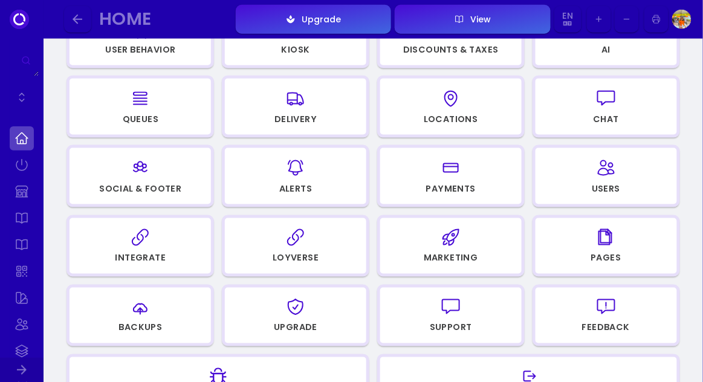
click at [149, 250] on icon "button" at bounding box center [140, 237] width 19 height 60
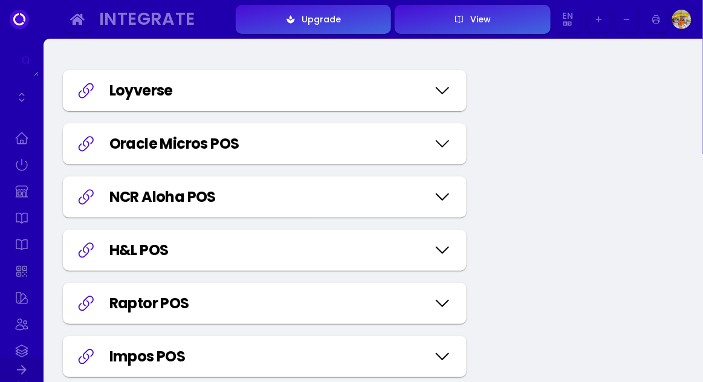
click at [450, 89] on icon at bounding box center [442, 90] width 19 height 60
select select "57c7275e-855b-42f3-a4d2-69a0d902dbc3"
select select "e1846be3-c9a7-482e-b3ad-e13a241cfc15"
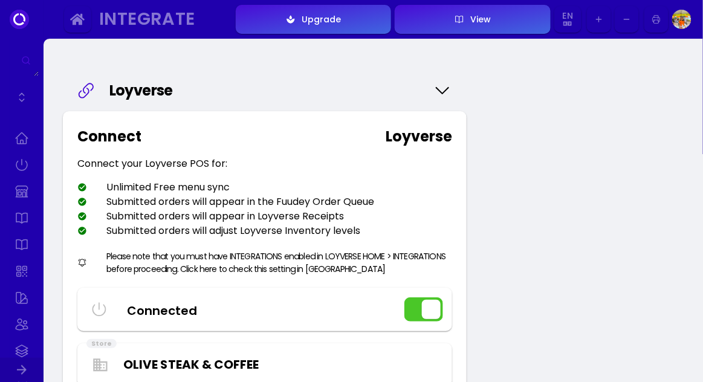
click at [436, 96] on icon at bounding box center [442, 90] width 19 height 60
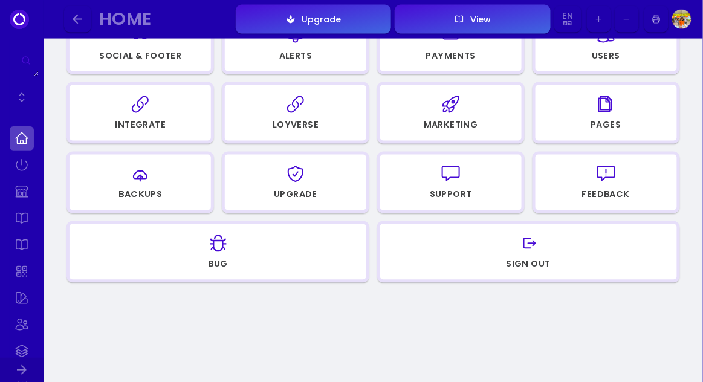
scroll to position [462, 0]
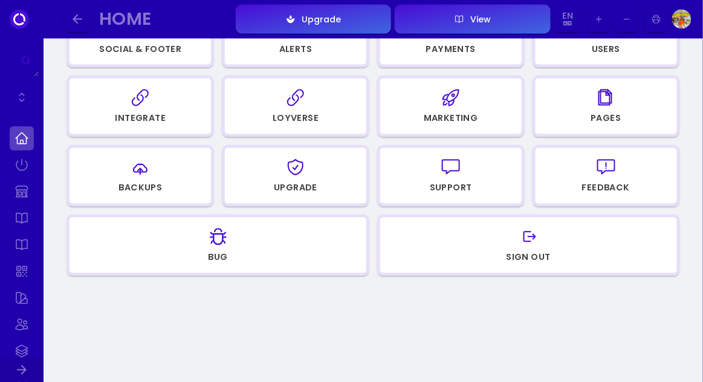
click at [455, 175] on icon "button" at bounding box center [450, 167] width 19 height 19
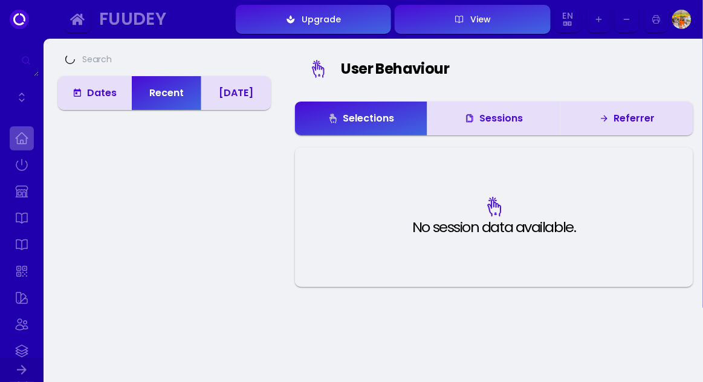
click at [27, 147] on link at bounding box center [22, 138] width 24 height 24
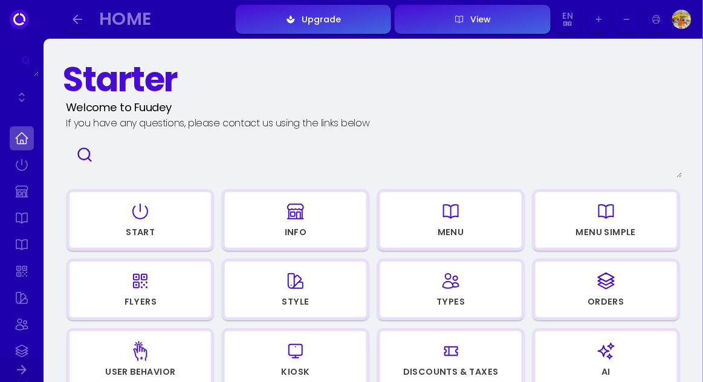
click at [143, 293] on icon "button" at bounding box center [140, 281] width 19 height 60
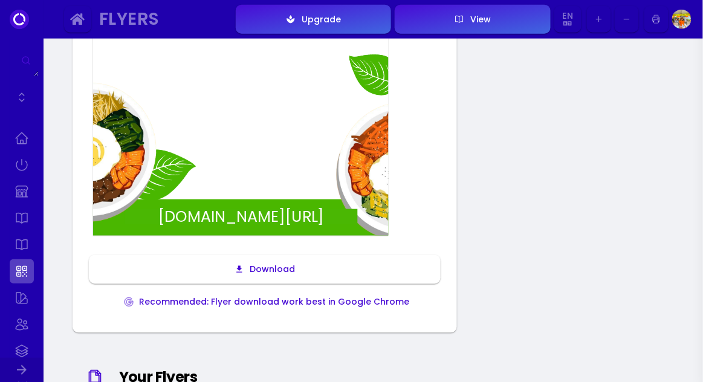
scroll to position [361, 0]
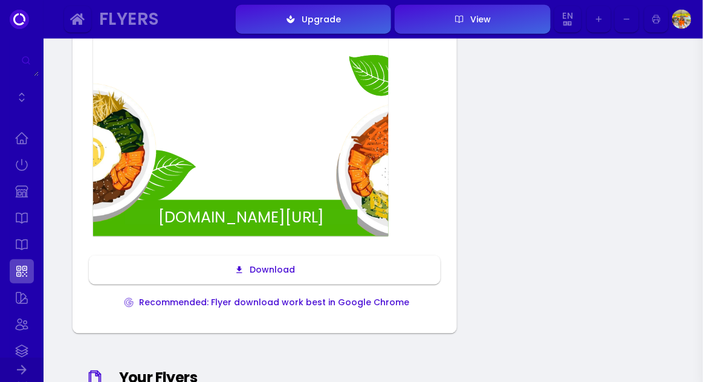
click at [272, 279] on button "Download" at bounding box center [265, 270] width 352 height 29
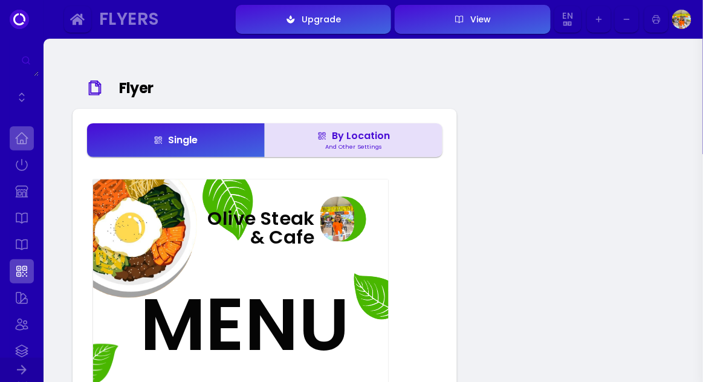
click at [19, 134] on link at bounding box center [22, 138] width 24 height 24
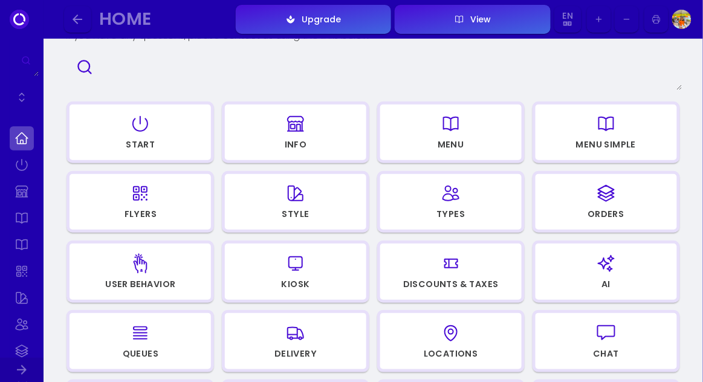
scroll to position [97, 0]
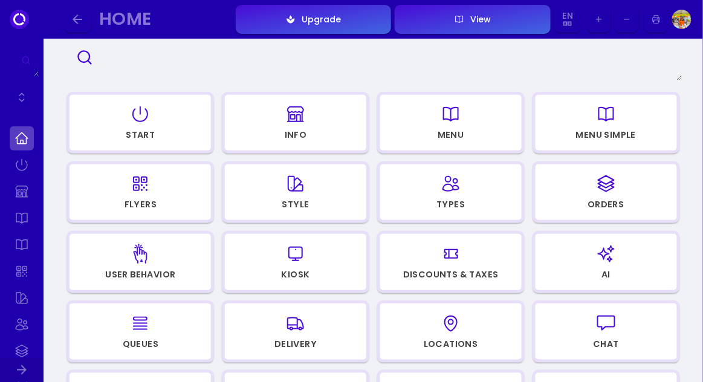
click at [302, 117] on icon "button" at bounding box center [296, 114] width 16 height 15
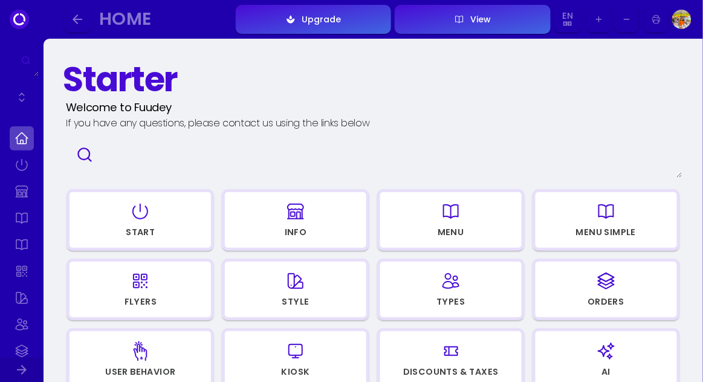
select select "THB"
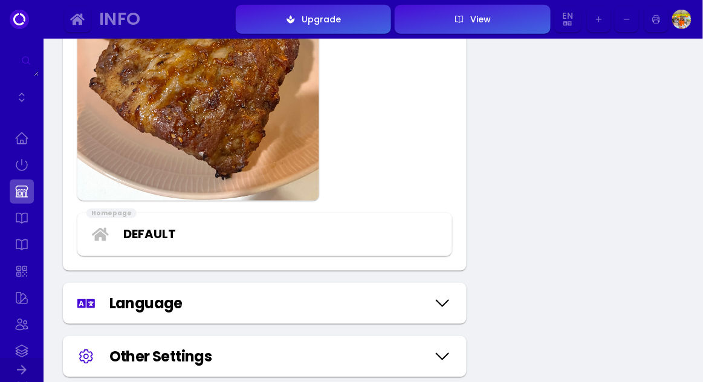
scroll to position [1296, 0]
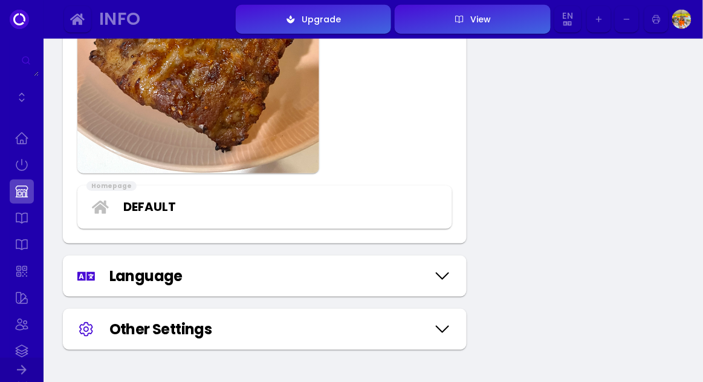
click at [450, 327] on icon at bounding box center [442, 329] width 19 height 60
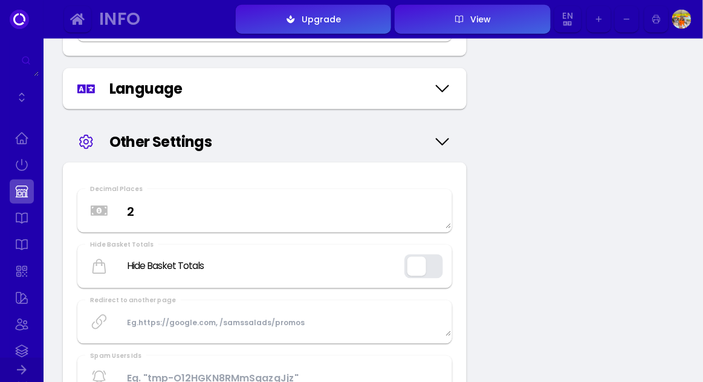
scroll to position [1484, 0]
click at [141, 219] on textarea "2" at bounding box center [265, 211] width 372 height 36
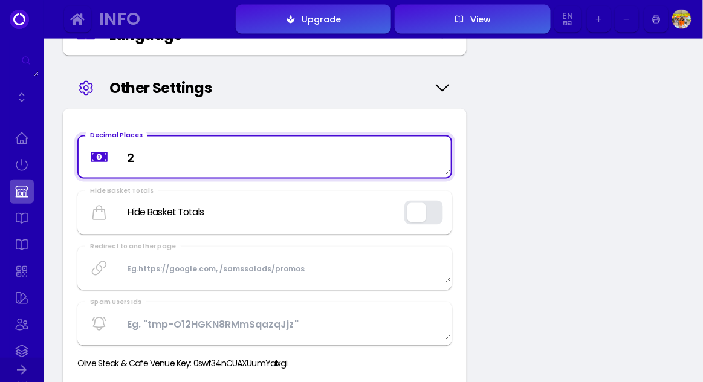
scroll to position [1542, 0]
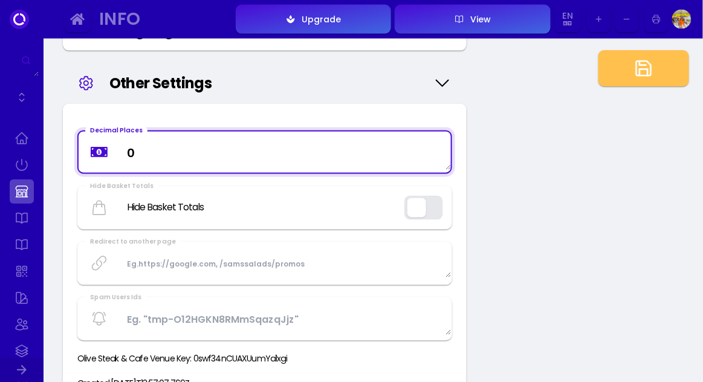
type textarea "0"
click at [650, 82] on button "button" at bounding box center [643, 68] width 91 height 36
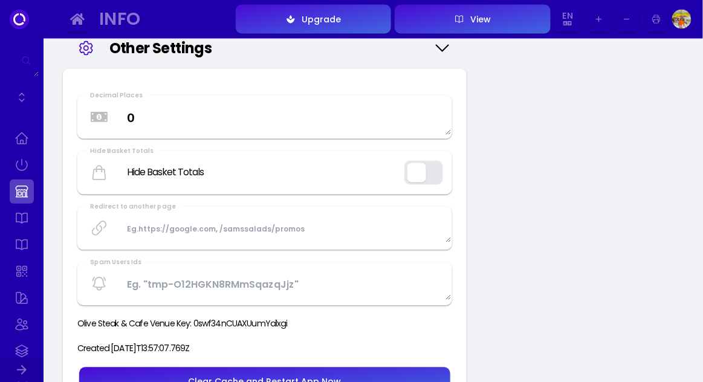
scroll to position [1577, 0]
click at [21, 199] on link at bounding box center [22, 191] width 24 height 24
click at [21, 224] on link at bounding box center [22, 218] width 24 height 24
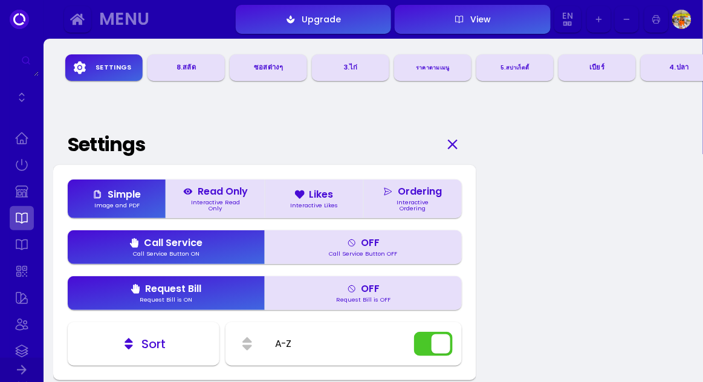
click at [25, 199] on link at bounding box center [22, 191] width 24 height 24
select select "THB"
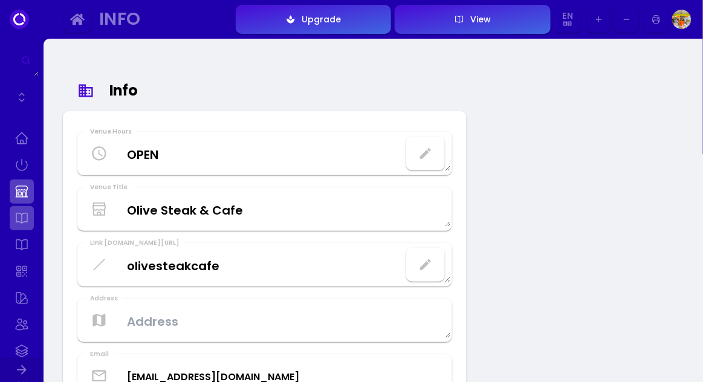
click at [28, 219] on link at bounding box center [22, 218] width 24 height 24
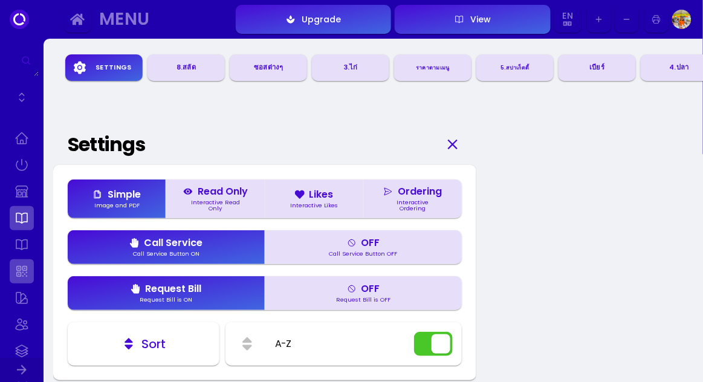
click at [27, 262] on link at bounding box center [22, 271] width 24 height 24
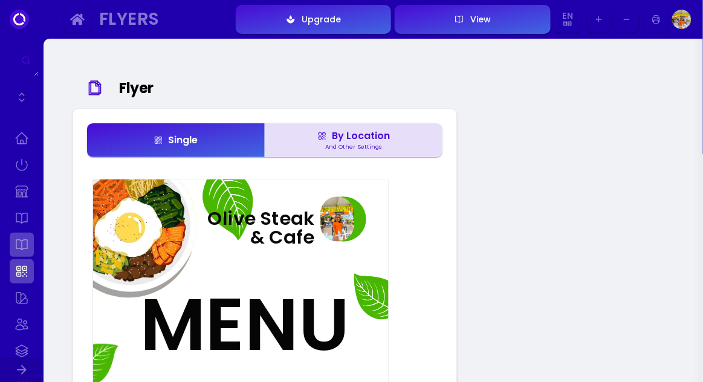
click at [21, 244] on link at bounding box center [22, 245] width 24 height 24
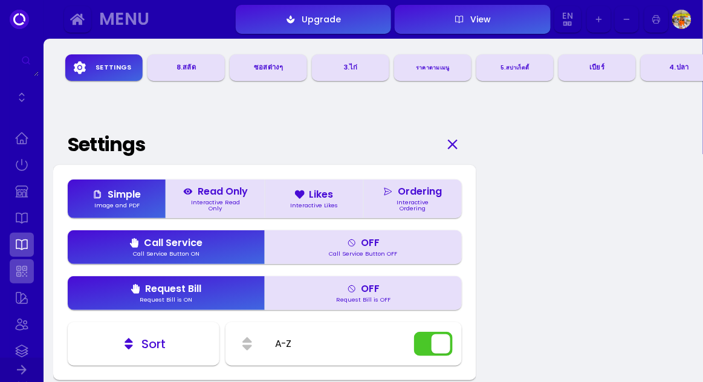
click at [21, 278] on link at bounding box center [22, 271] width 24 height 24
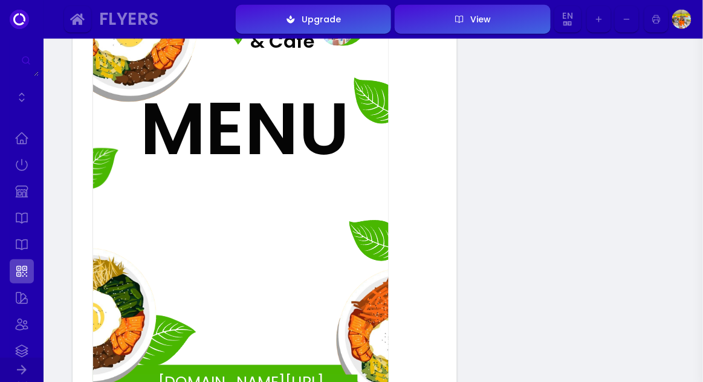
scroll to position [321, 0]
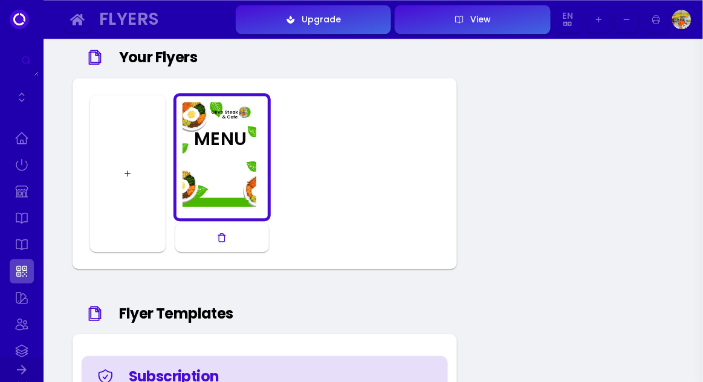
scroll to position [682, 0]
click at [139, 176] on button "button" at bounding box center [128, 173] width 76 height 157
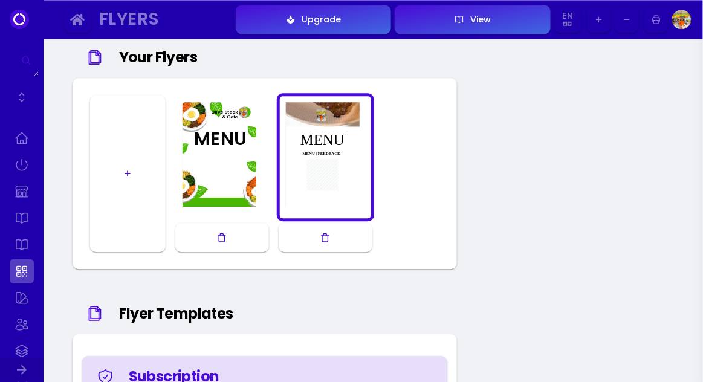
click at [325, 176] on div at bounding box center [325, 157] width 91 height 116
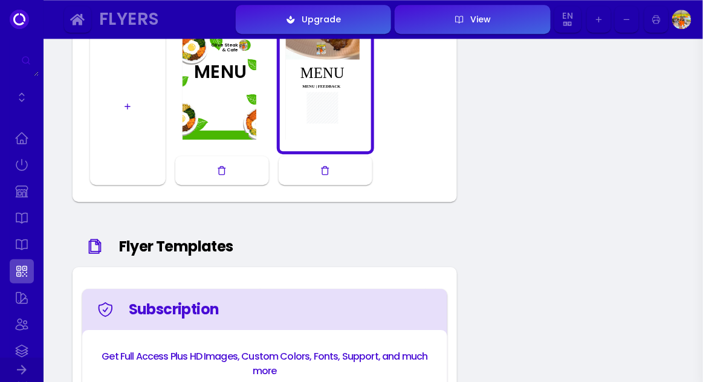
scroll to position [743, 0]
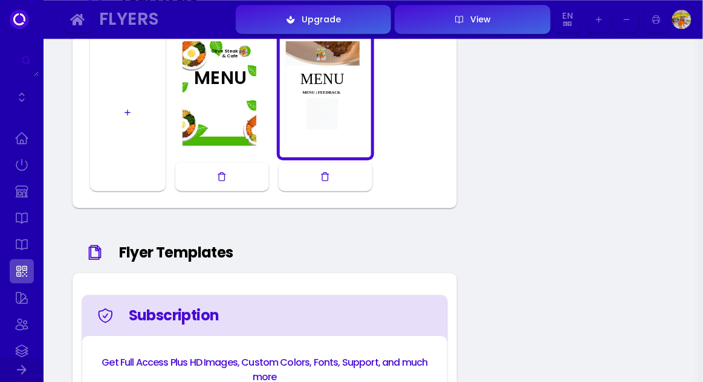
click at [127, 112] on icon "button" at bounding box center [126, 111] width 5 height 5
click at [427, 179] on icon "button" at bounding box center [429, 177] width 10 height 10
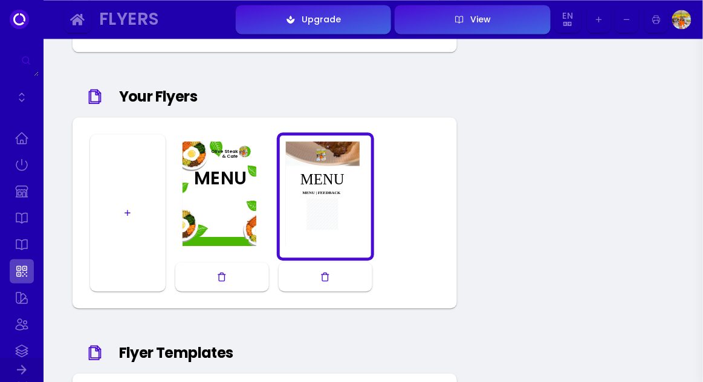
scroll to position [648, 0]
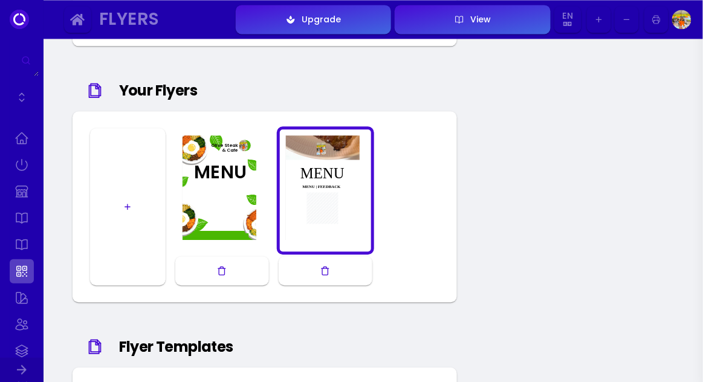
click at [231, 193] on div at bounding box center [221, 190] width 91 height 116
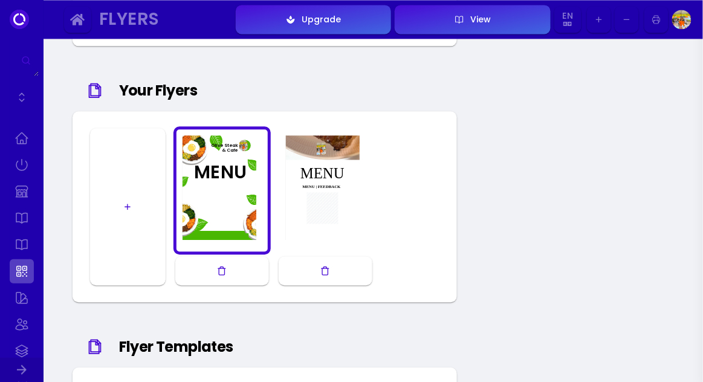
click at [329, 211] on div at bounding box center [325, 190] width 91 height 116
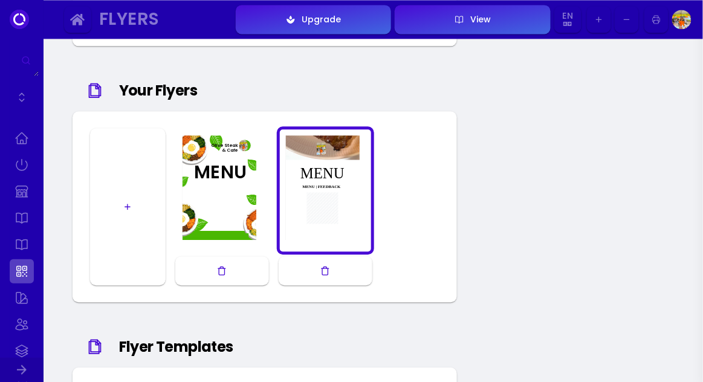
click at [335, 203] on div at bounding box center [325, 190] width 91 height 116
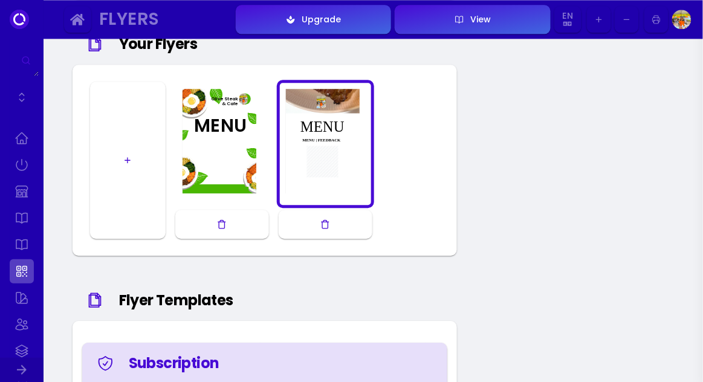
scroll to position [753, 0]
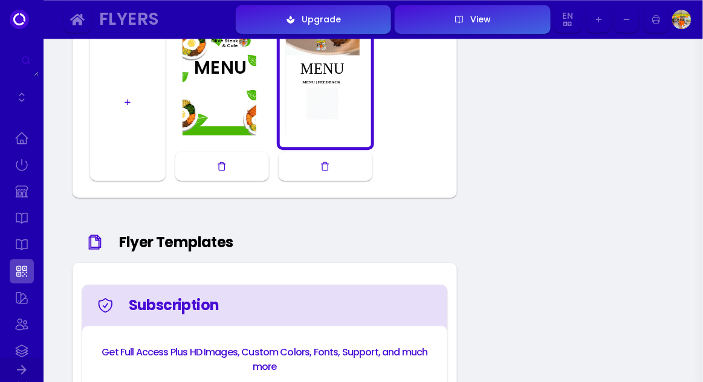
click at [340, 95] on div at bounding box center [325, 86] width 91 height 116
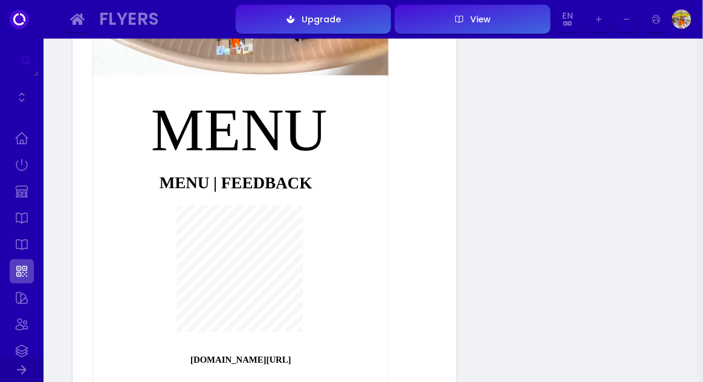
scroll to position [200, 0]
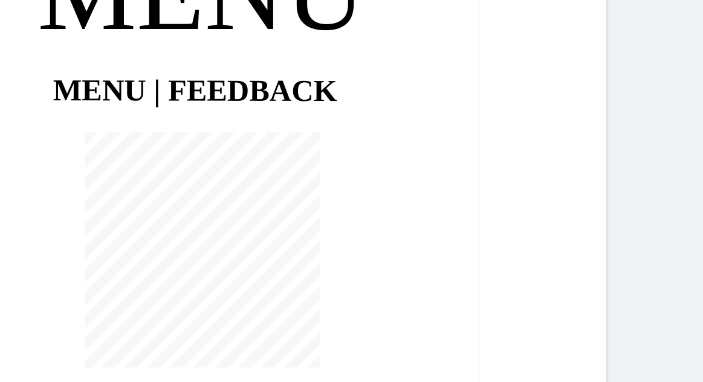
scroll to position [204, 0]
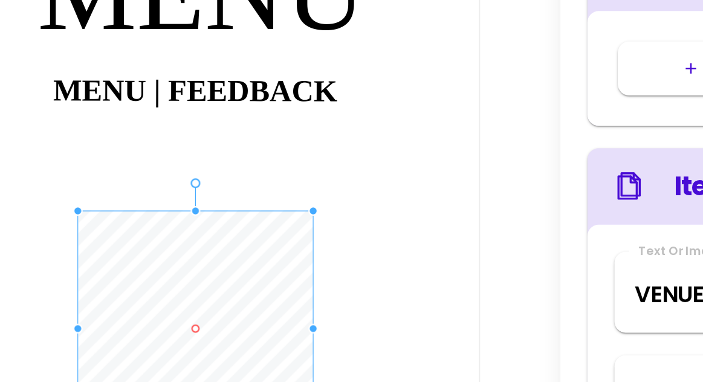
type input "#ffffff"
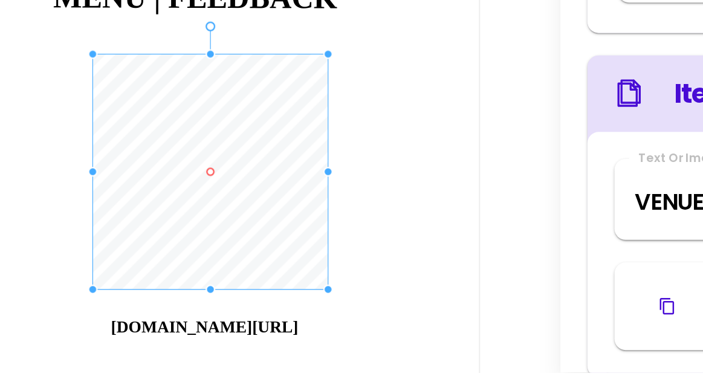
type input "#ffffff"
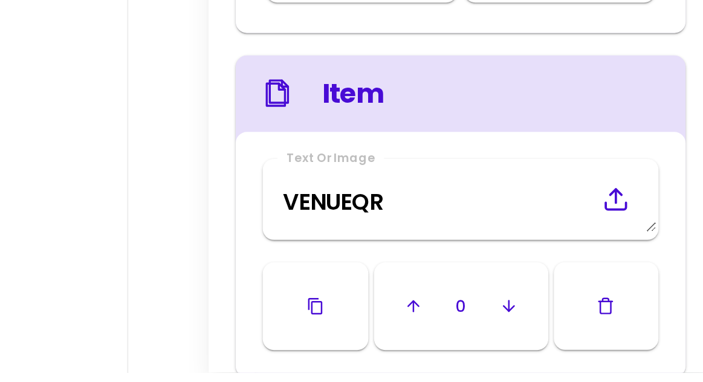
click at [655, 292] on icon at bounding box center [651, 289] width 15 height 15
click at [0, 0] on input "file" at bounding box center [0, 0] width 0 height 0
